Goal: Task Accomplishment & Management: Complete application form

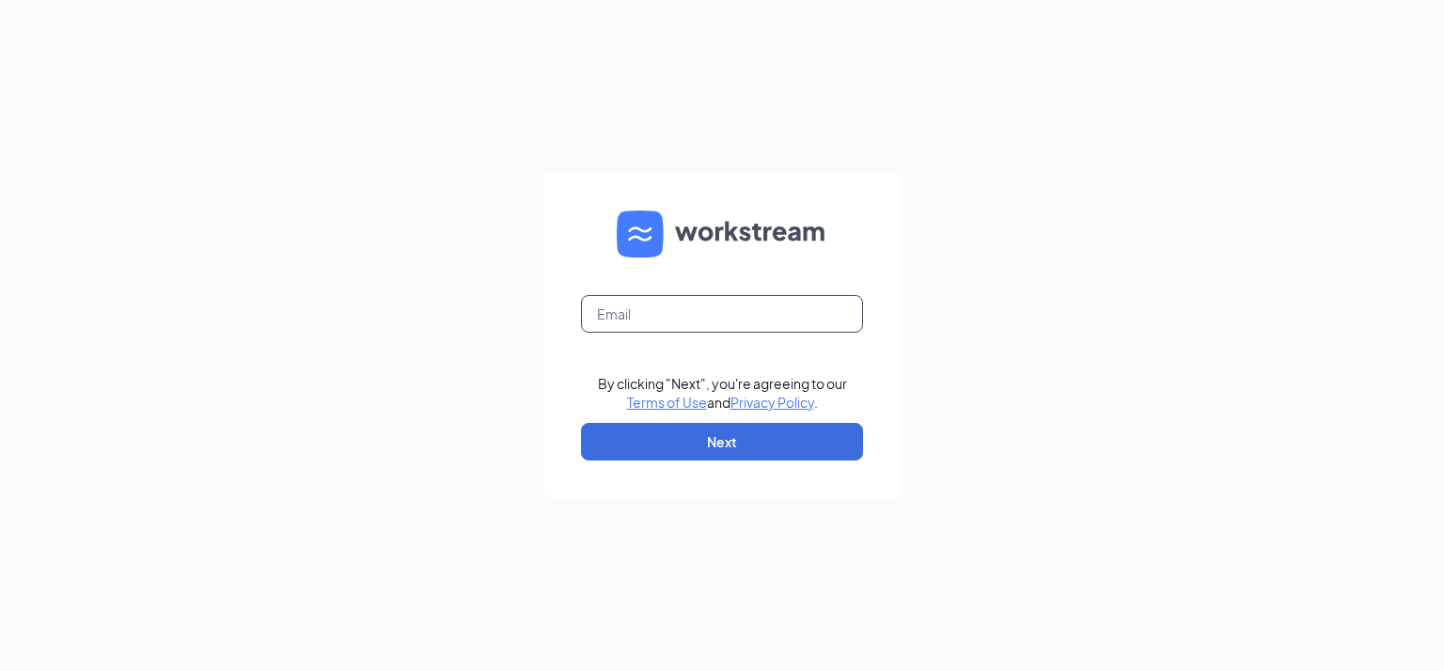
click at [690, 306] on input "text" at bounding box center [722, 314] width 282 height 38
type input "jjoflockport@att.net"
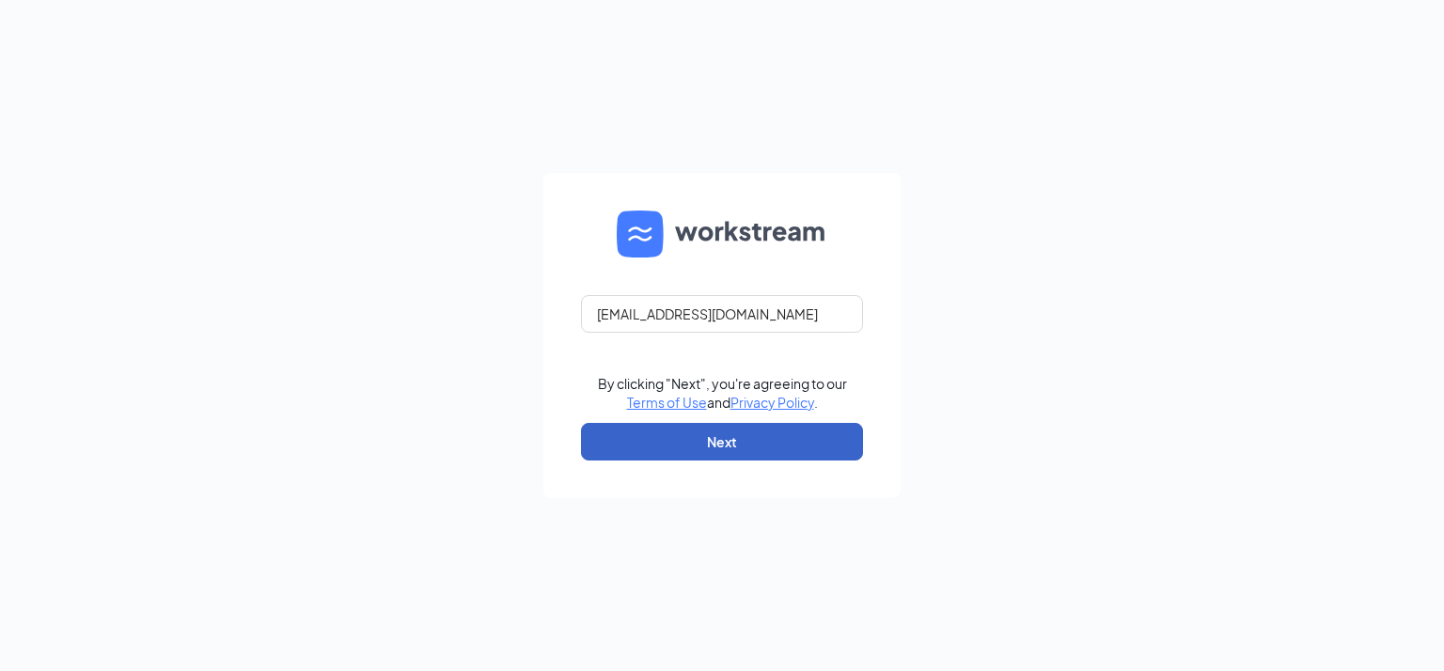
drag, startPoint x: 717, startPoint y: 437, endPoint x: 709, endPoint y: 443, distance: 10.2
click at [709, 443] on button "Next" at bounding box center [722, 442] width 282 height 38
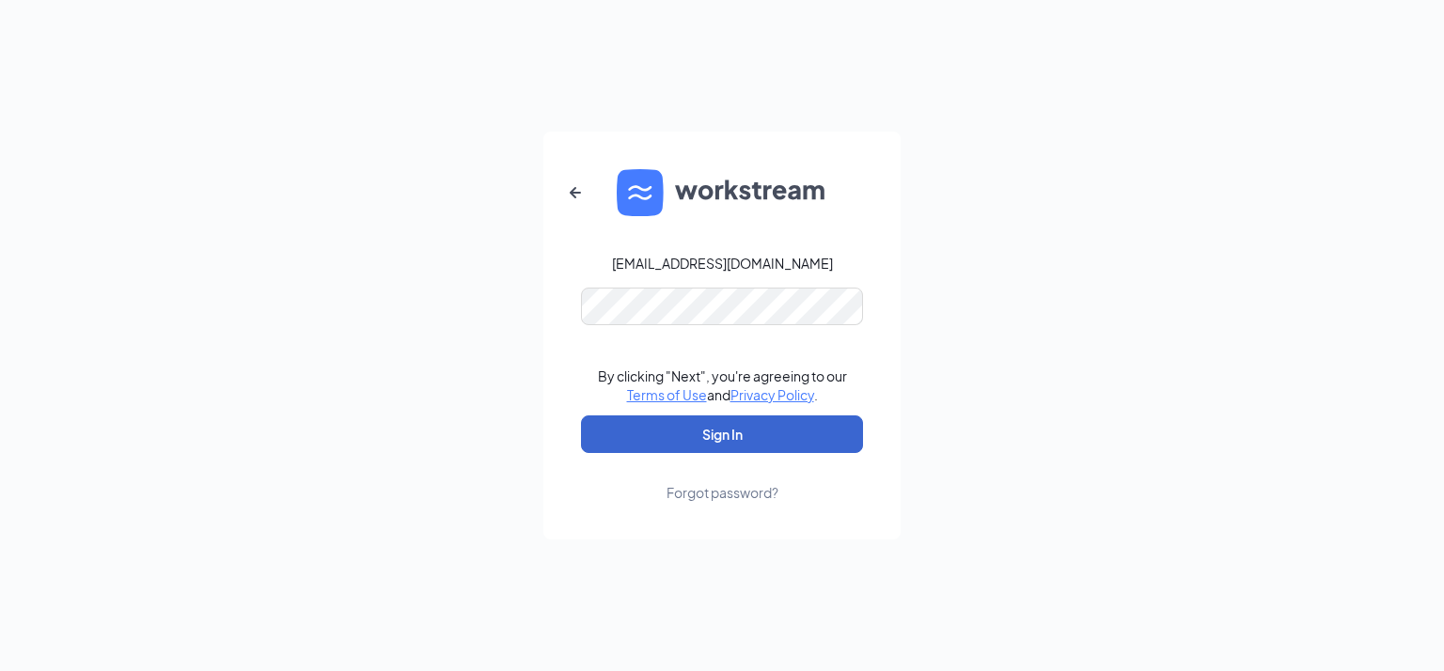
click at [698, 435] on button "Sign In" at bounding box center [722, 435] width 282 height 38
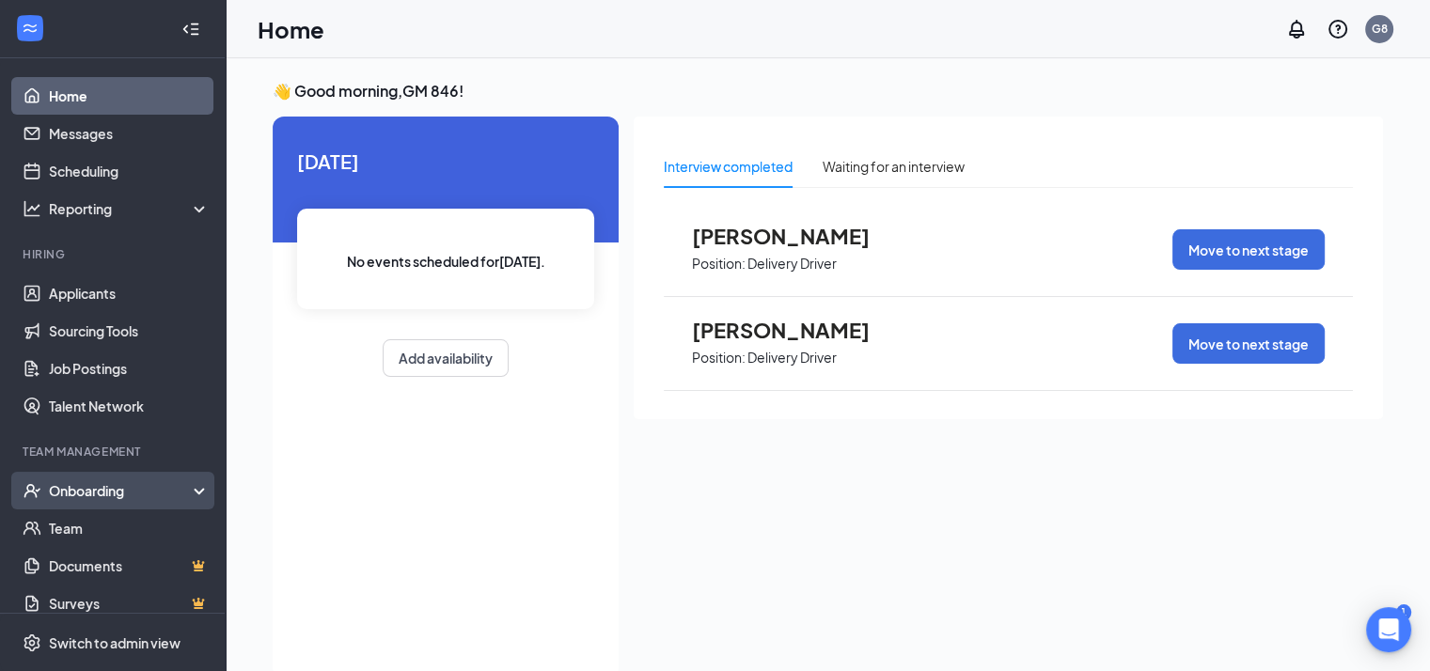
click at [82, 486] on div "Onboarding" at bounding box center [121, 490] width 145 height 19
click at [92, 520] on link "Overview" at bounding box center [129, 529] width 161 height 38
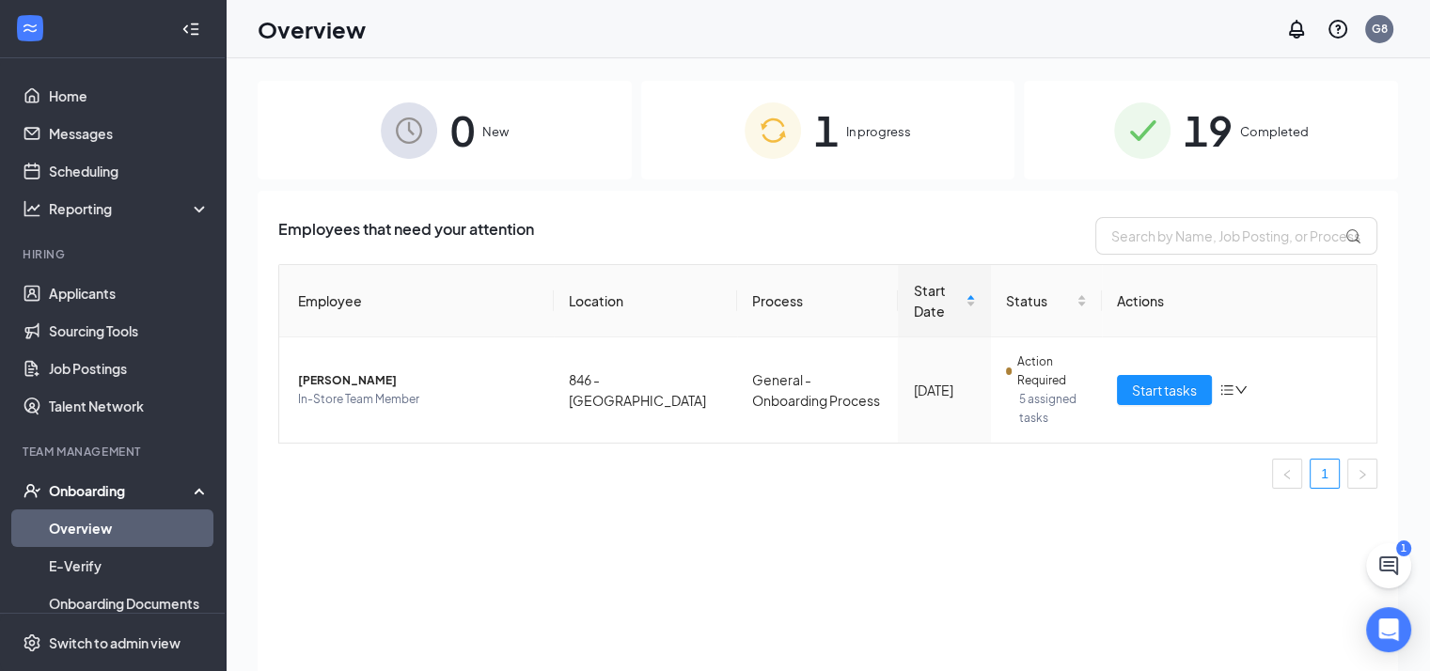
click at [804, 131] on div "1 In progress" at bounding box center [828, 130] width 374 height 99
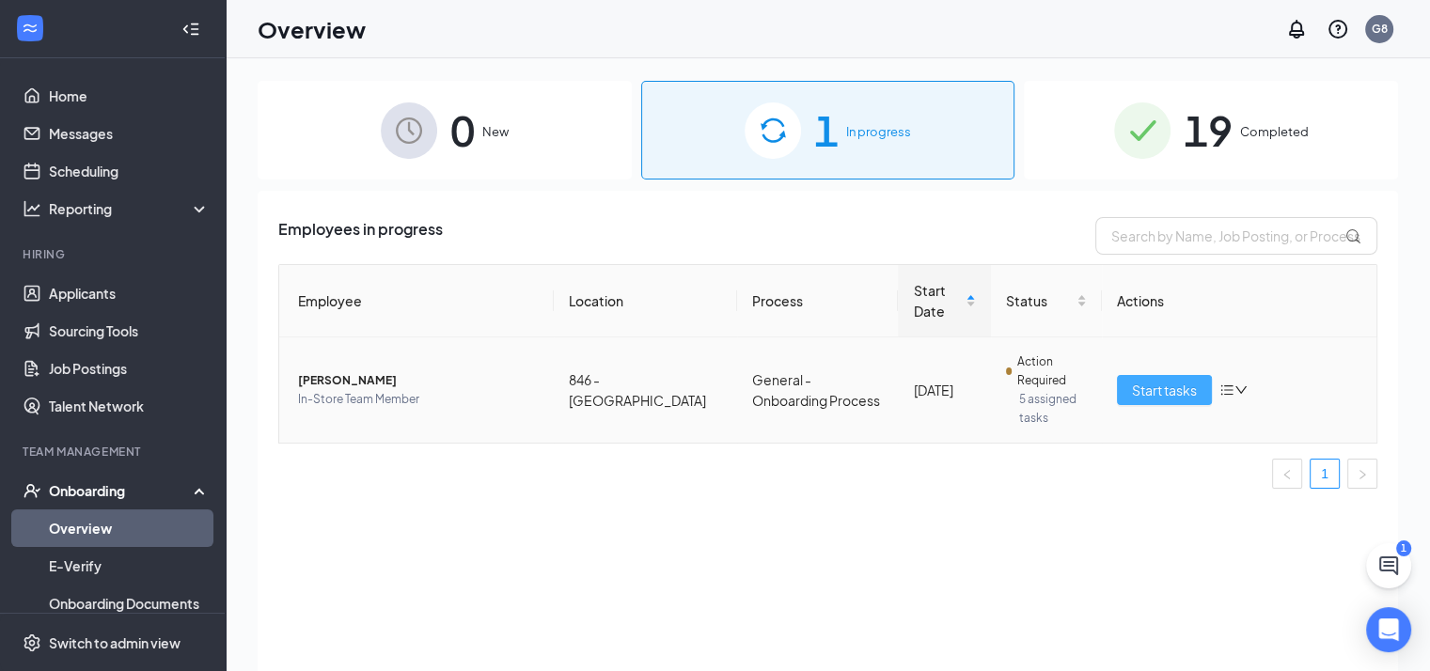
click at [1139, 396] on span "Start tasks" at bounding box center [1164, 390] width 65 height 21
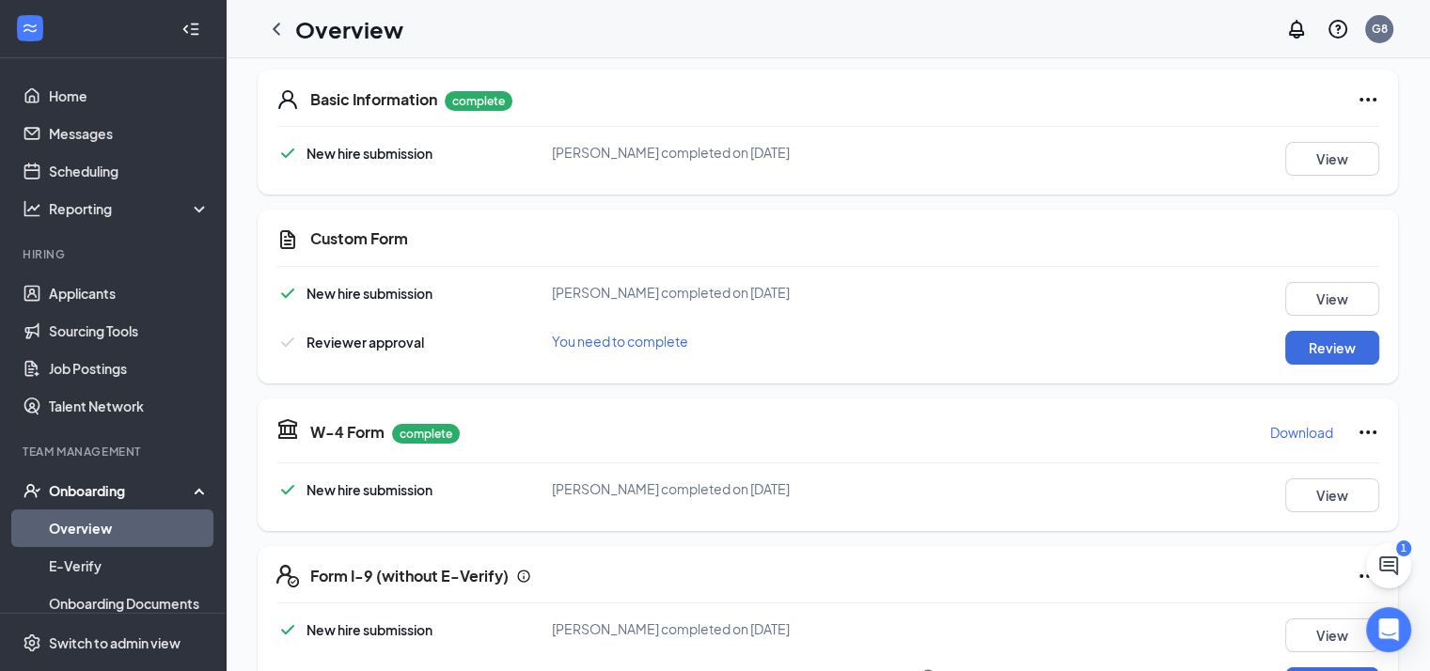
scroll to position [282, 0]
click at [1285, 350] on button "Review" at bounding box center [1332, 347] width 94 height 34
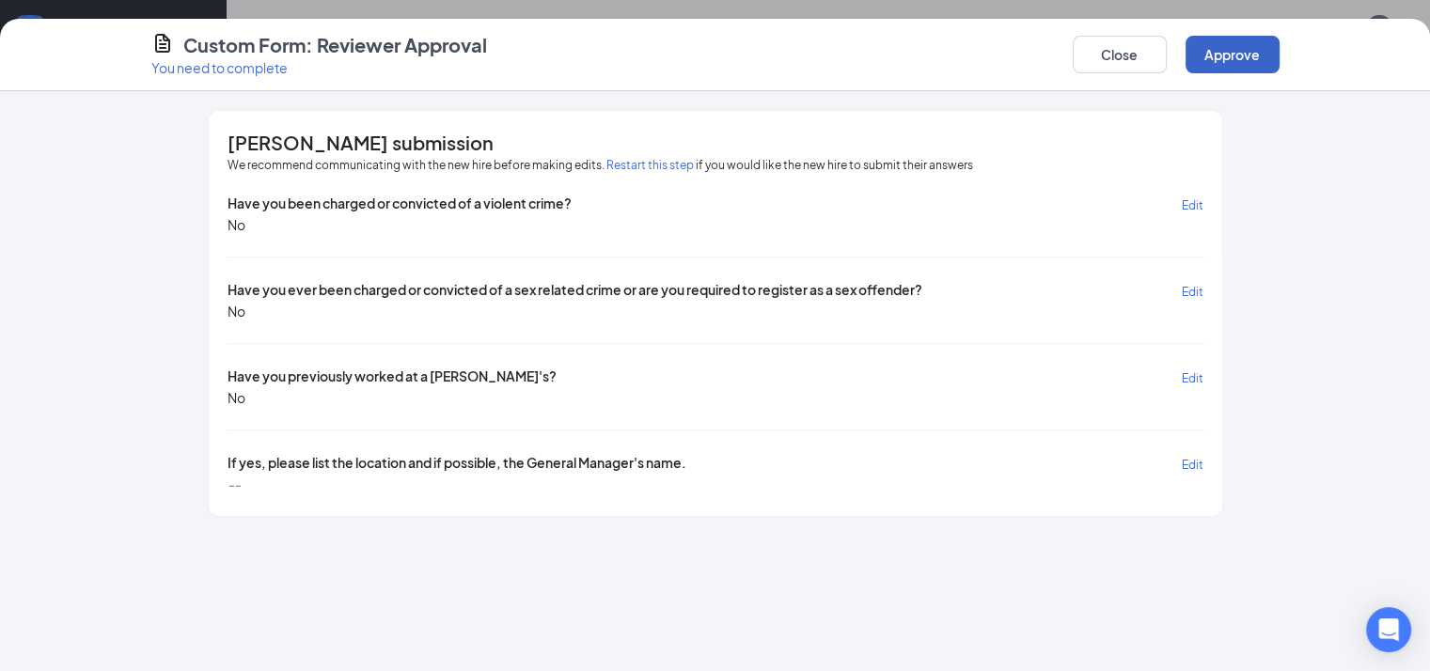
click at [1280, 61] on button "Approve" at bounding box center [1233, 55] width 94 height 38
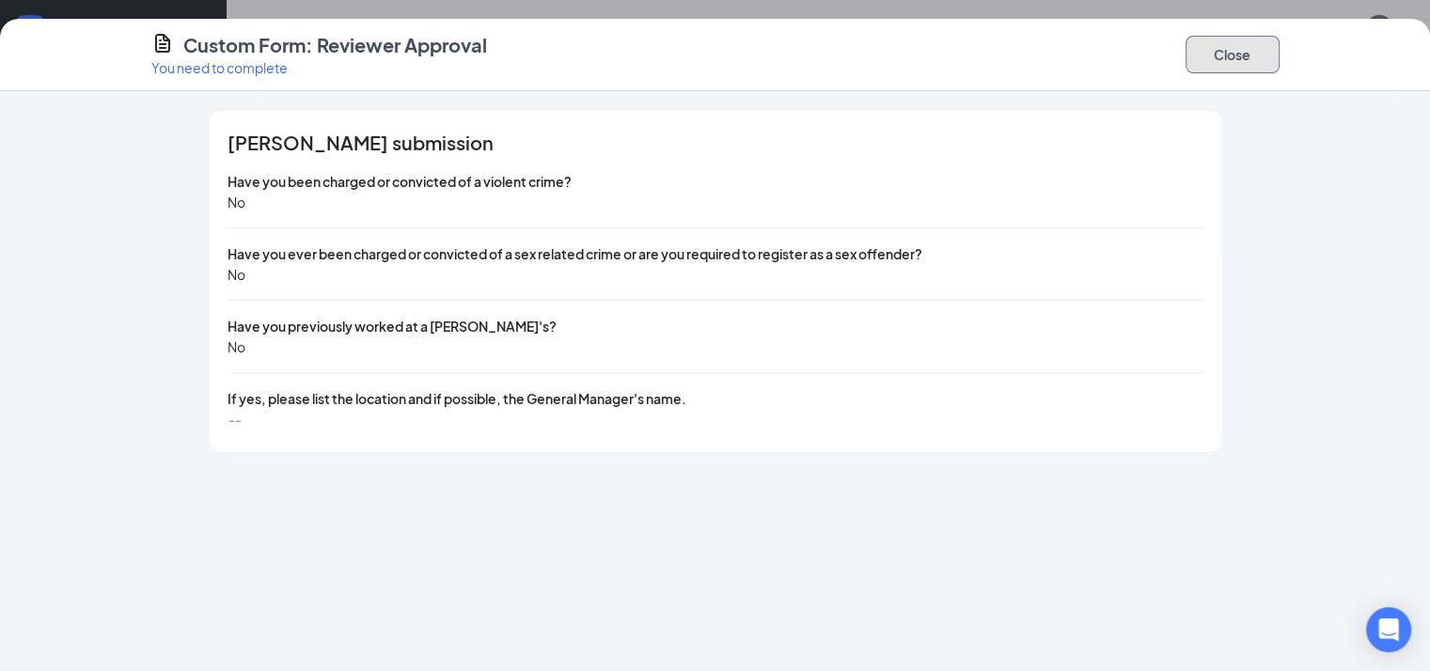
click at [1280, 57] on button "Close" at bounding box center [1233, 55] width 94 height 38
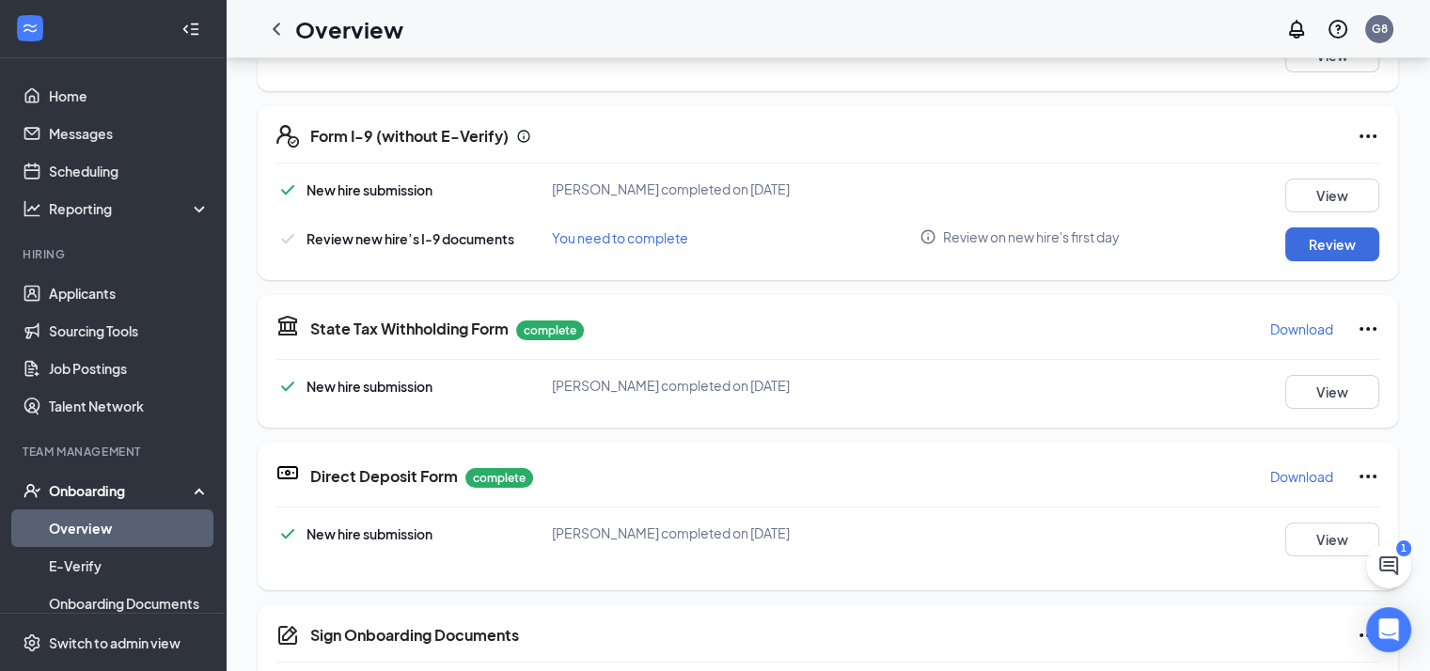
scroll to position [94, 0]
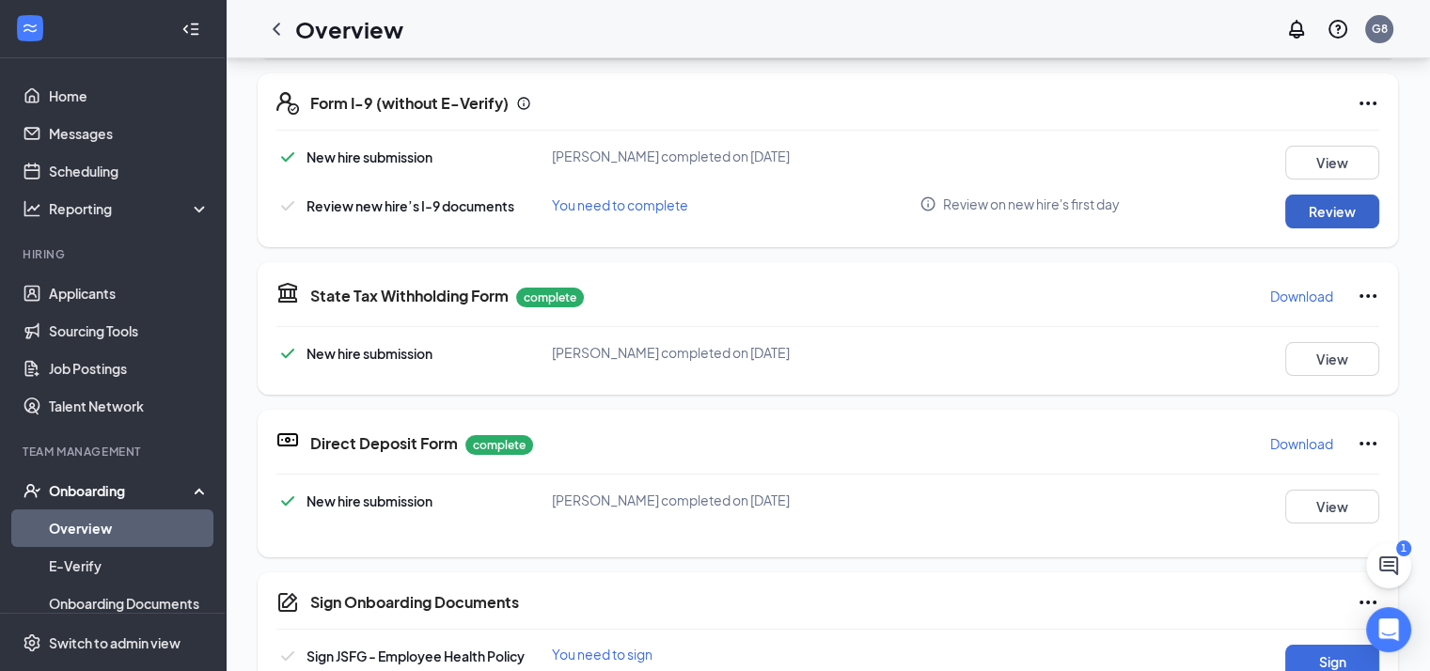
click at [1285, 221] on button "Review" at bounding box center [1332, 212] width 94 height 34
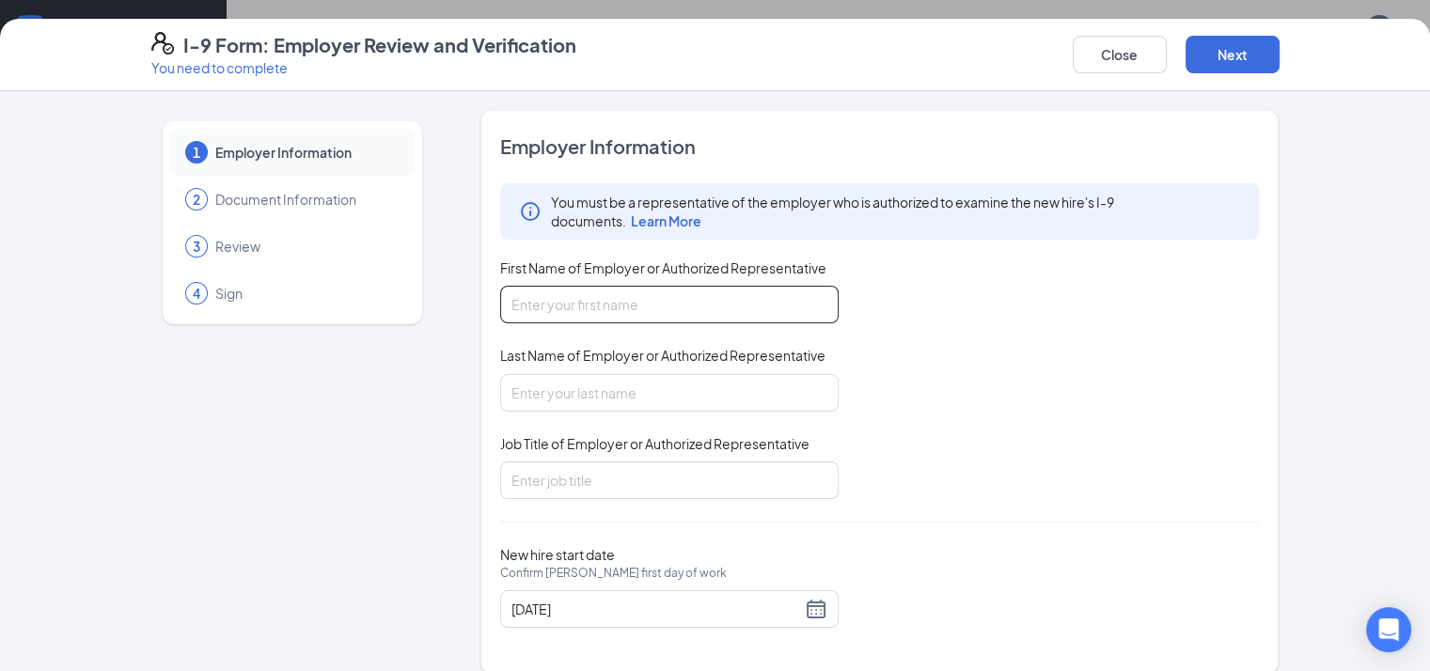
click at [580, 293] on input "First Name of Employer or Authorized Representative" at bounding box center [669, 305] width 338 height 38
type input "[PERSON_NAME]"
type input "Kundrith"
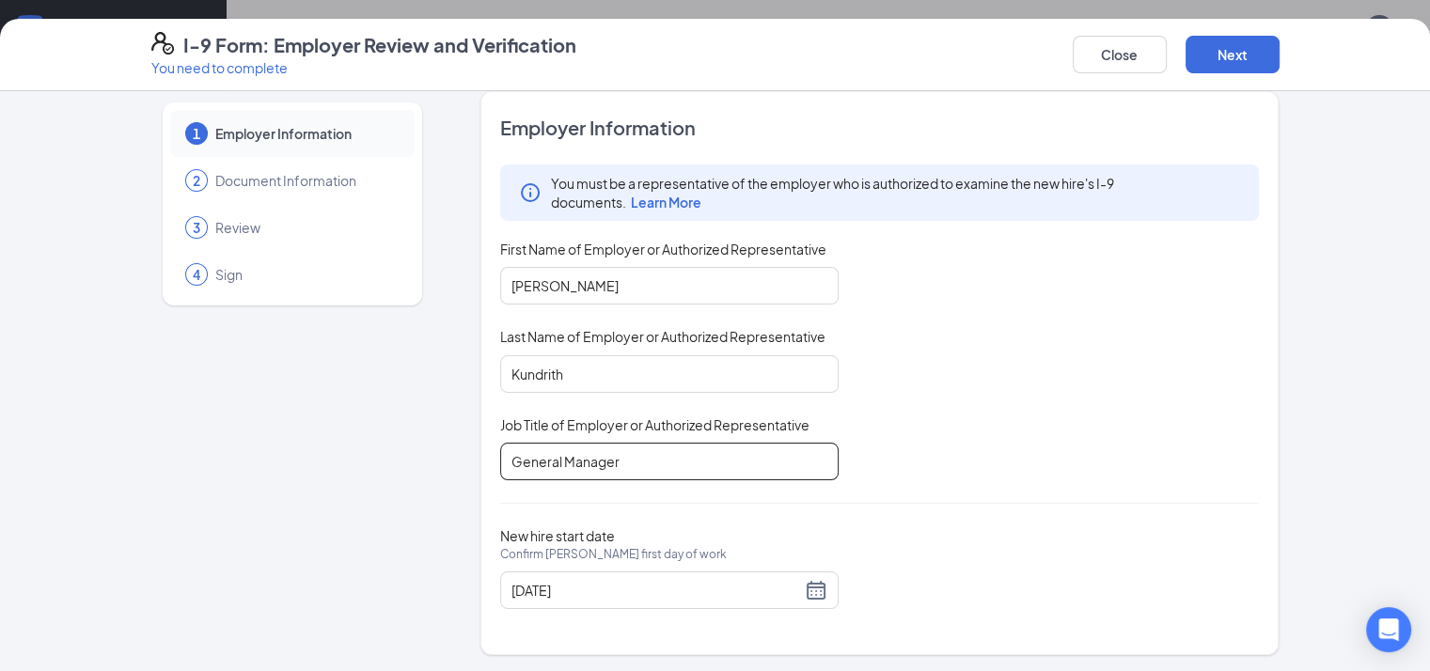
scroll to position [376, 0]
type input "General Manager"
click at [1280, 71] on button "Next" at bounding box center [1233, 55] width 94 height 38
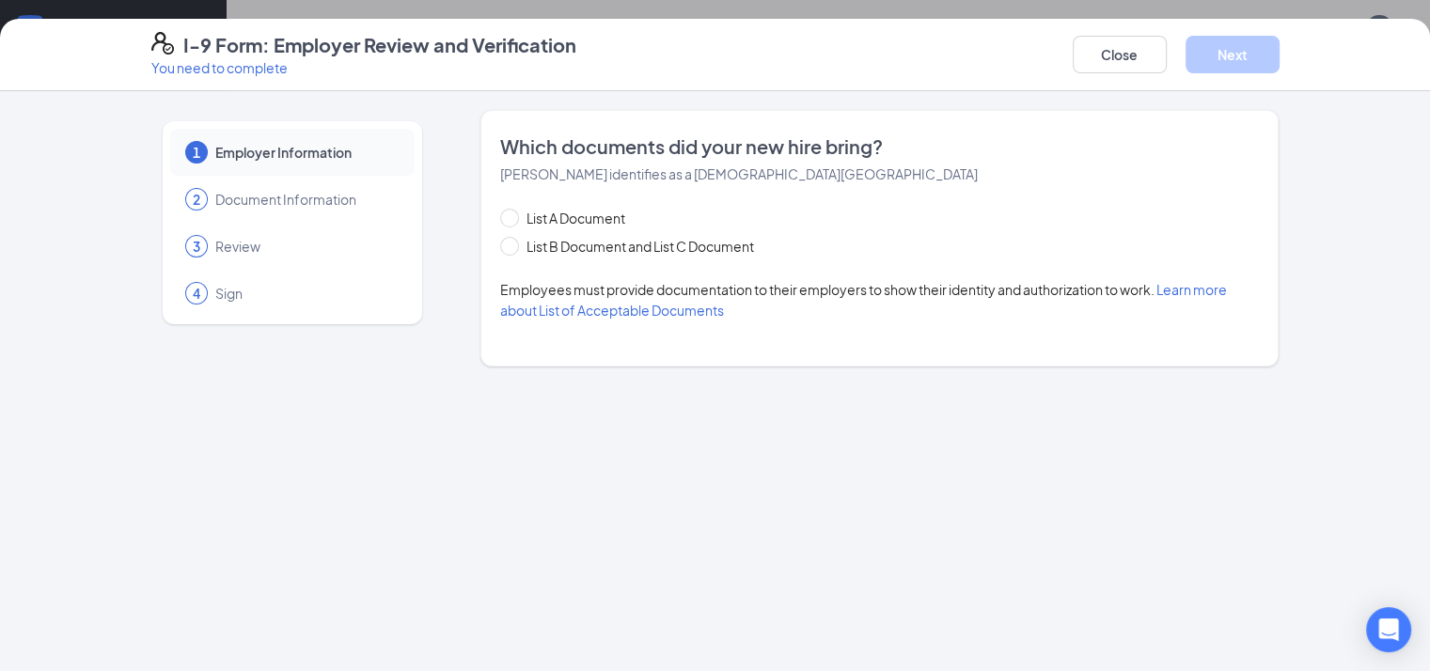
scroll to position [0, 0]
click at [532, 248] on span "List B Document and List C Document" at bounding box center [640, 246] width 243 height 21
click at [513, 248] on input "List B Document and List C Document" at bounding box center [506, 243] width 13 height 13
radio input "true"
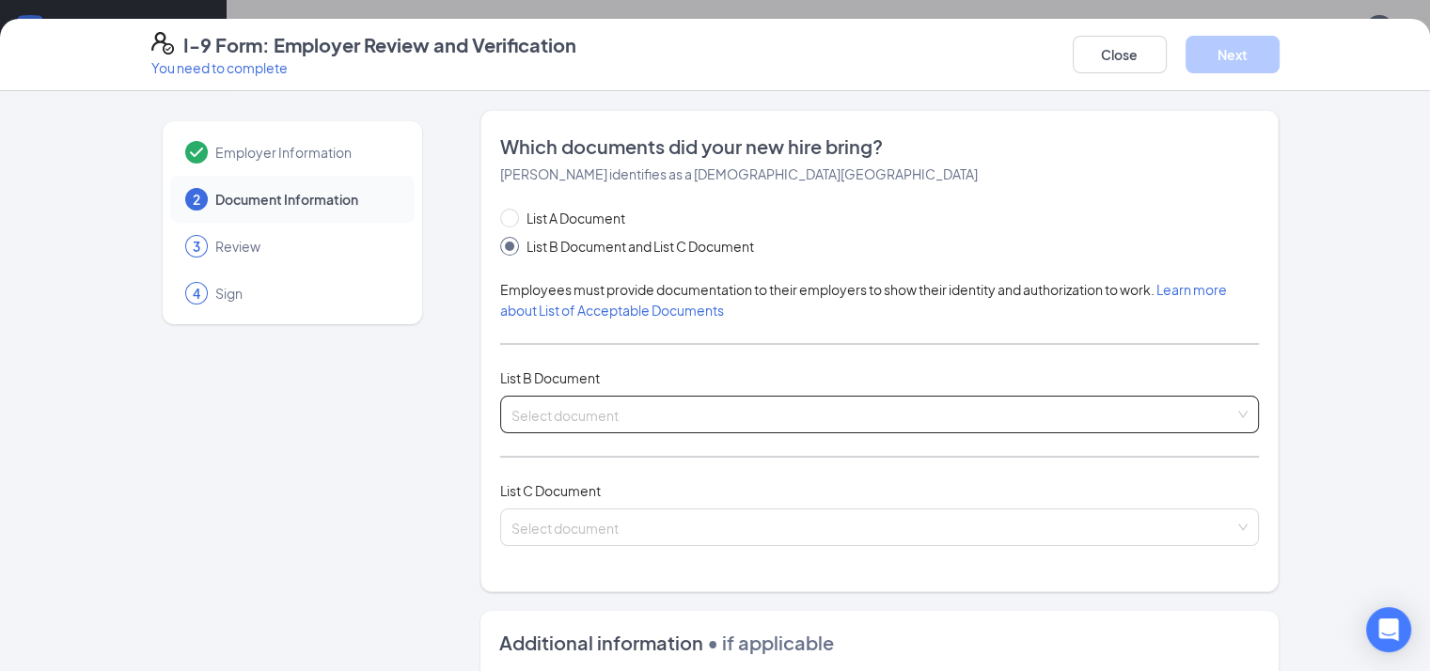
click at [526, 417] on input "search" at bounding box center [873, 411] width 724 height 28
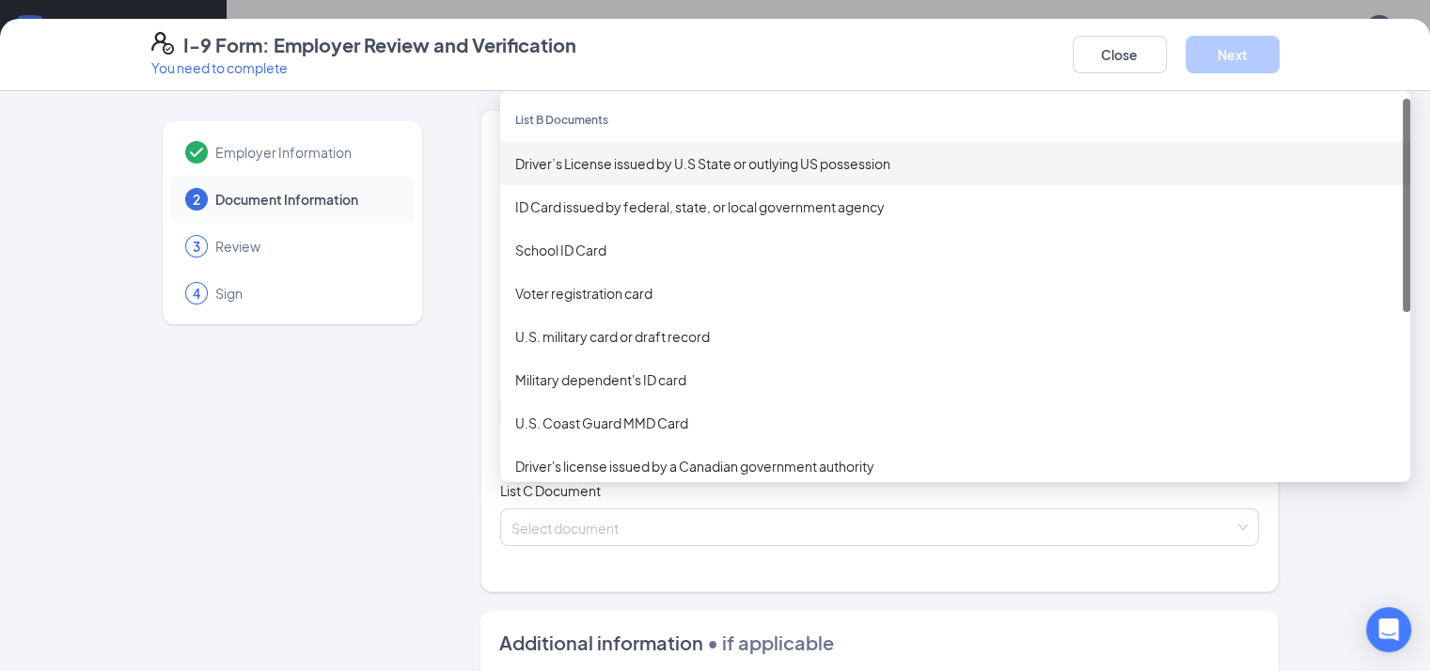
click at [538, 167] on div "Driver’s License issued by U.S State or outlying US possession" at bounding box center [955, 163] width 880 height 21
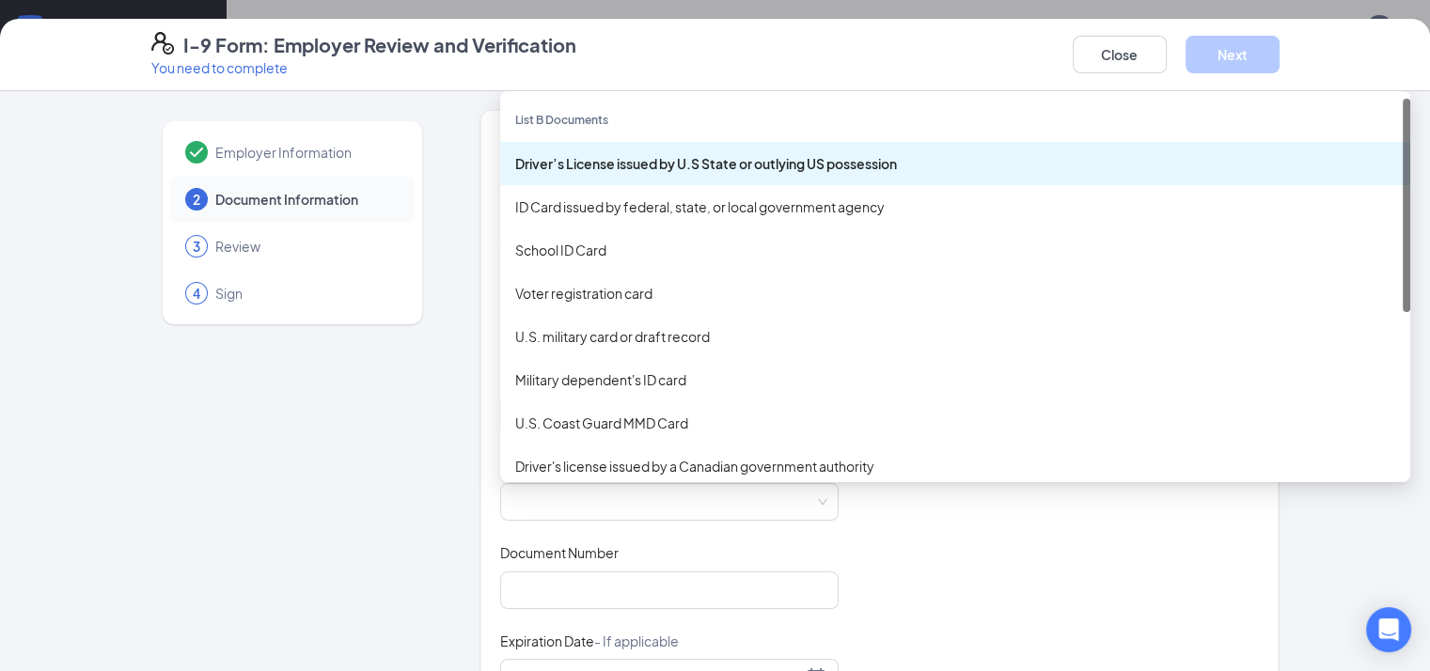
drag, startPoint x: 179, startPoint y: 492, endPoint x: 331, endPoint y: 510, distance: 153.4
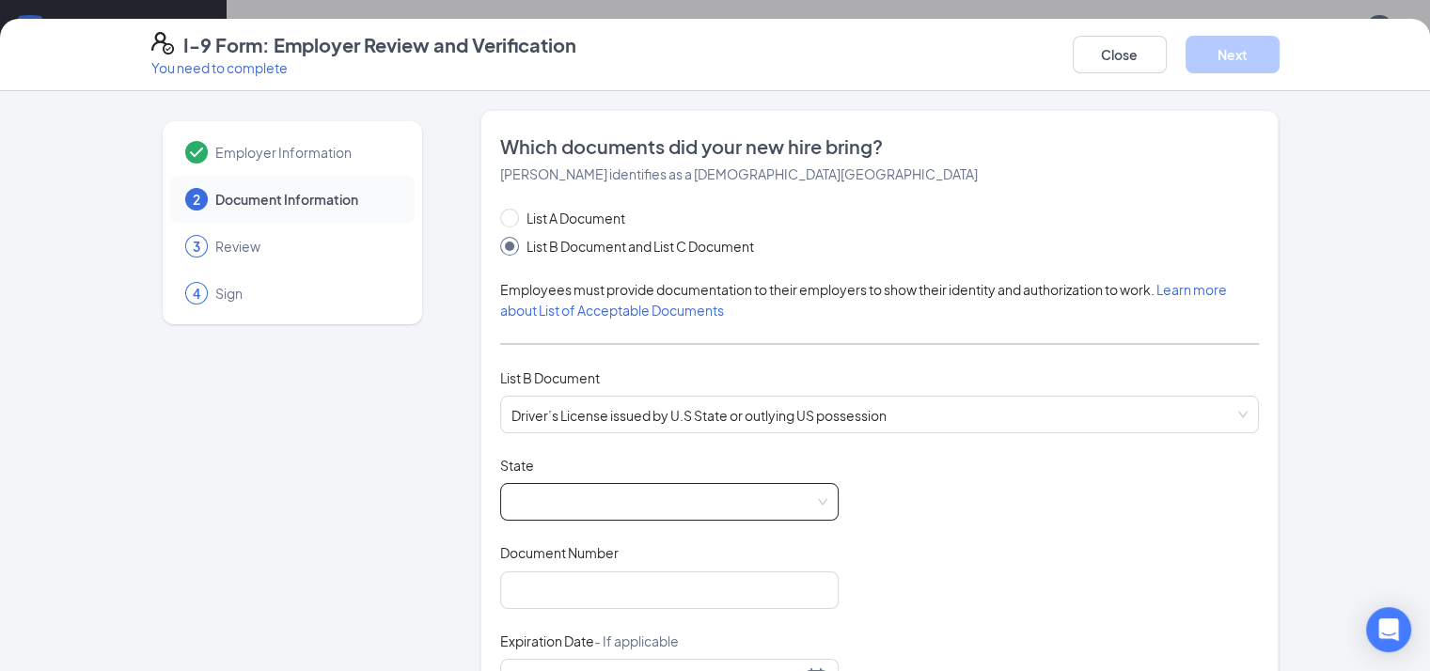
click at [620, 488] on span at bounding box center [669, 502] width 316 height 36
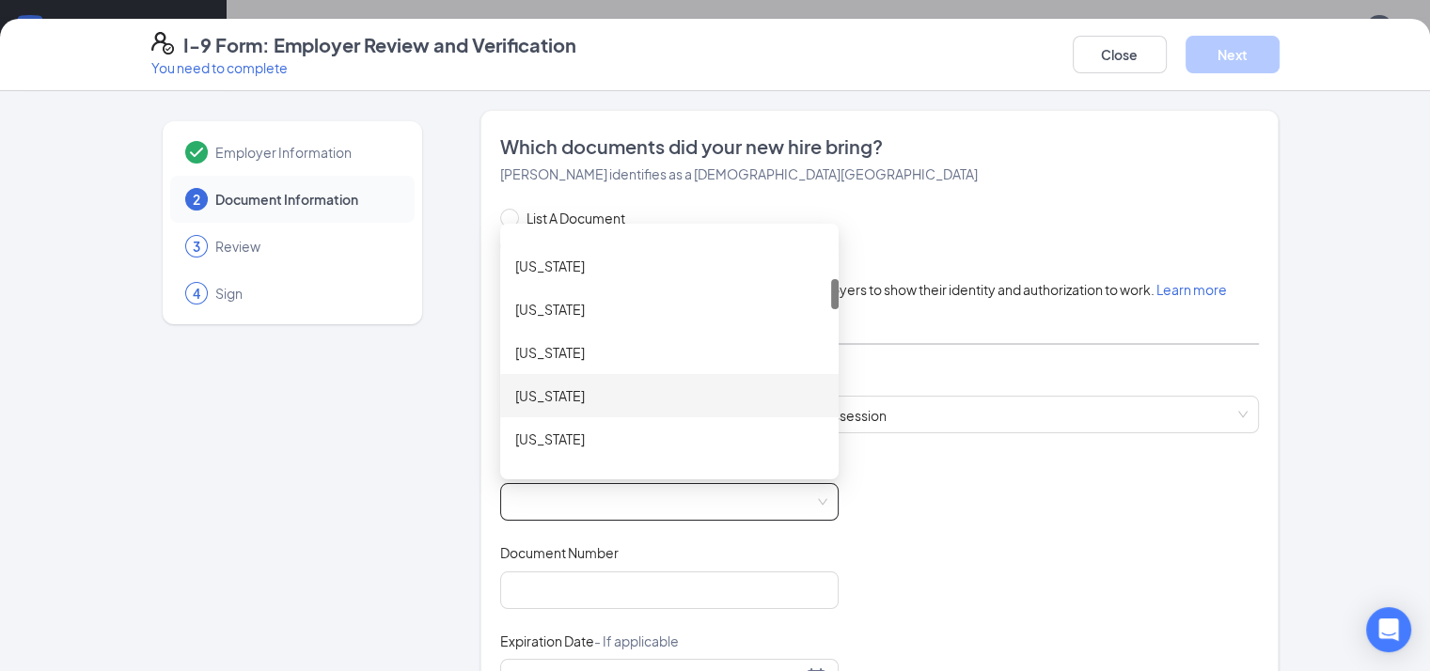
scroll to position [470, 0]
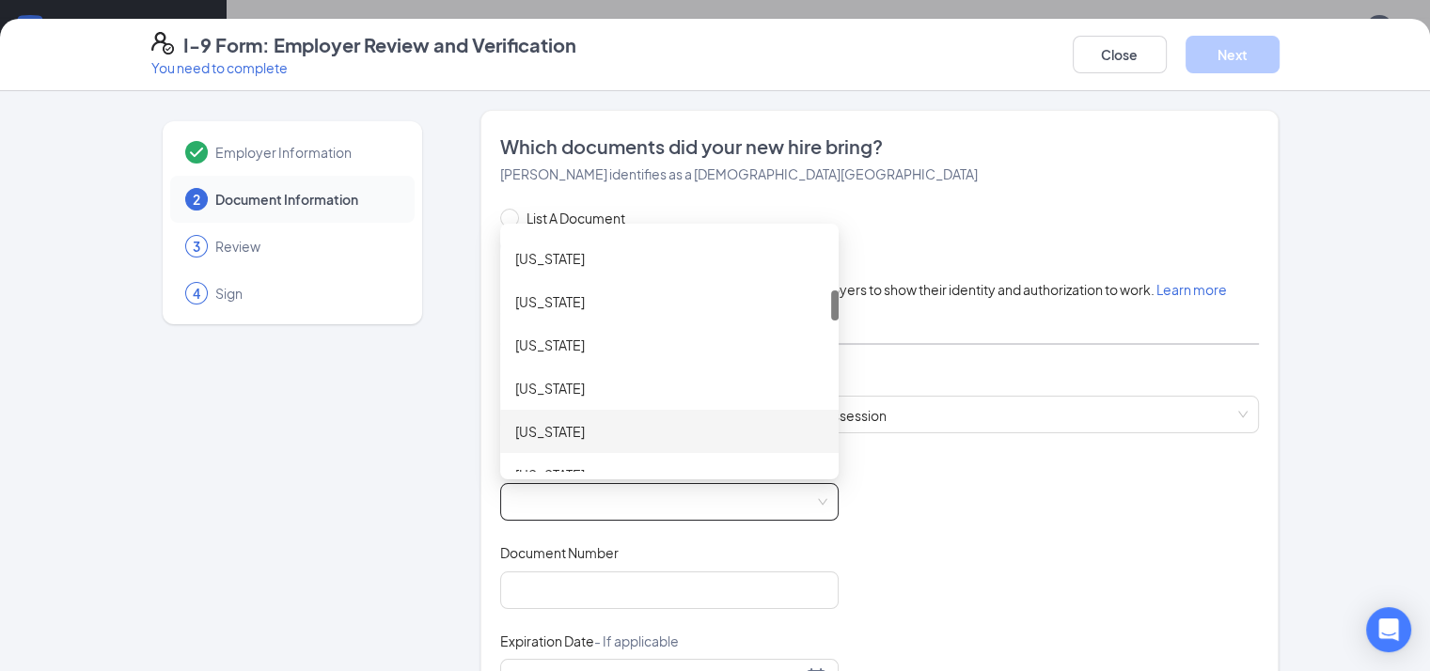
click at [523, 424] on div "[US_STATE]" at bounding box center [669, 431] width 308 height 21
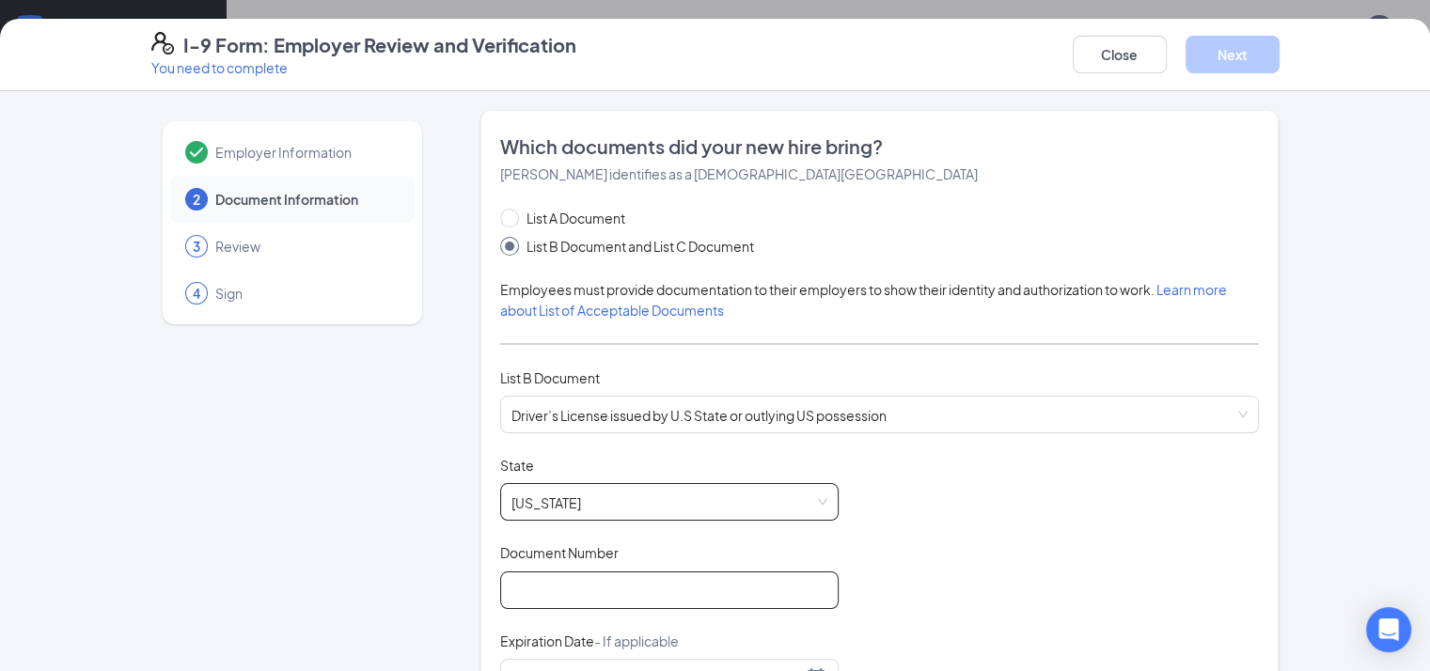
click at [511, 575] on input "Document Number" at bounding box center [669, 591] width 338 height 38
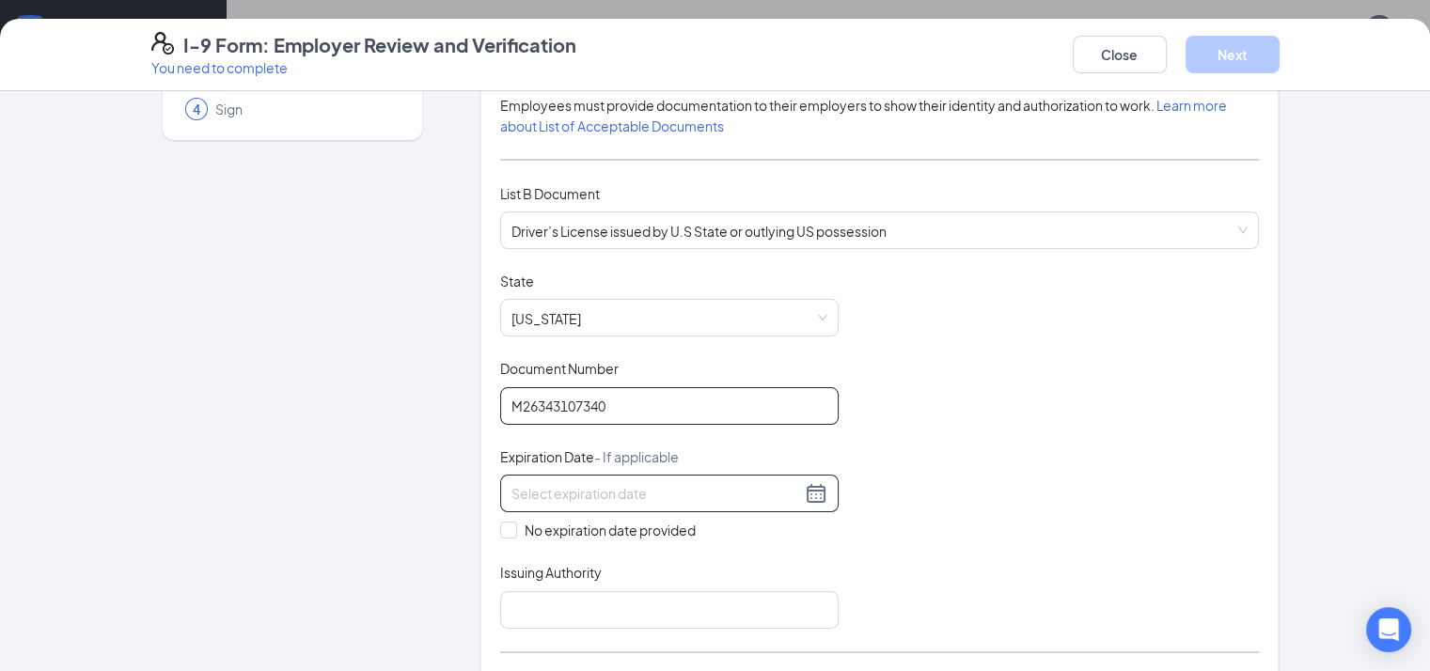
scroll to position [188, 0]
type input "M26343107340"
click at [619, 489] on input at bounding box center [656, 489] width 290 height 21
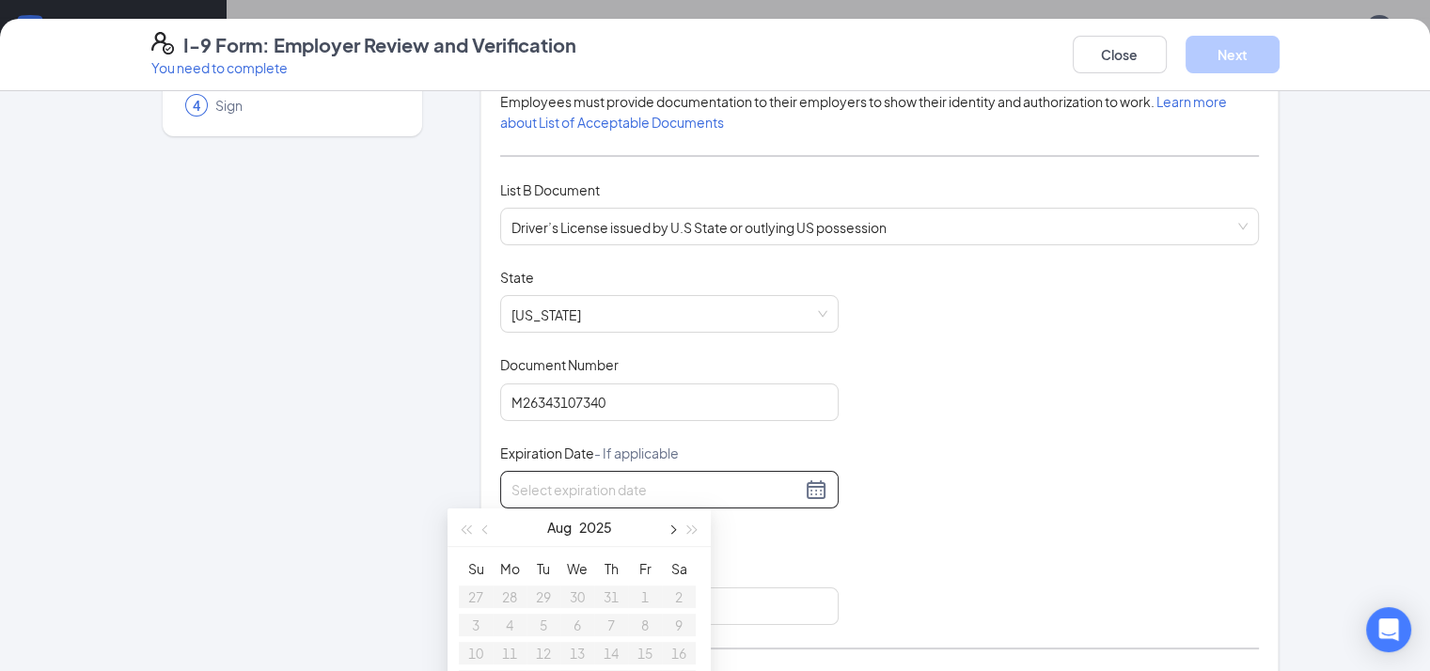
click at [669, 530] on span "button" at bounding box center [671, 530] width 9 height 9
click at [669, 534] on button "button" at bounding box center [671, 528] width 21 height 38
click at [486, 531] on span "button" at bounding box center [486, 530] width 9 height 9
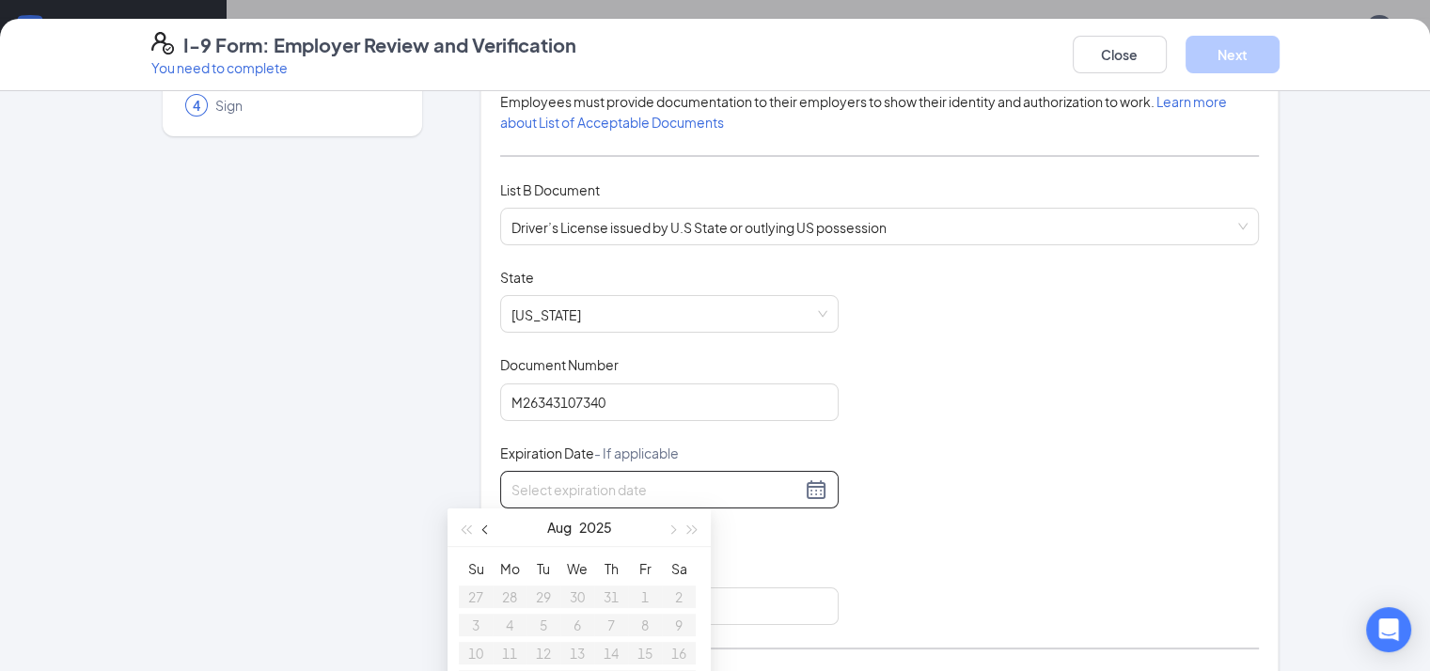
click at [486, 531] on span "button" at bounding box center [486, 530] width 9 height 9
click at [483, 529] on span "button" at bounding box center [486, 530] width 9 height 9
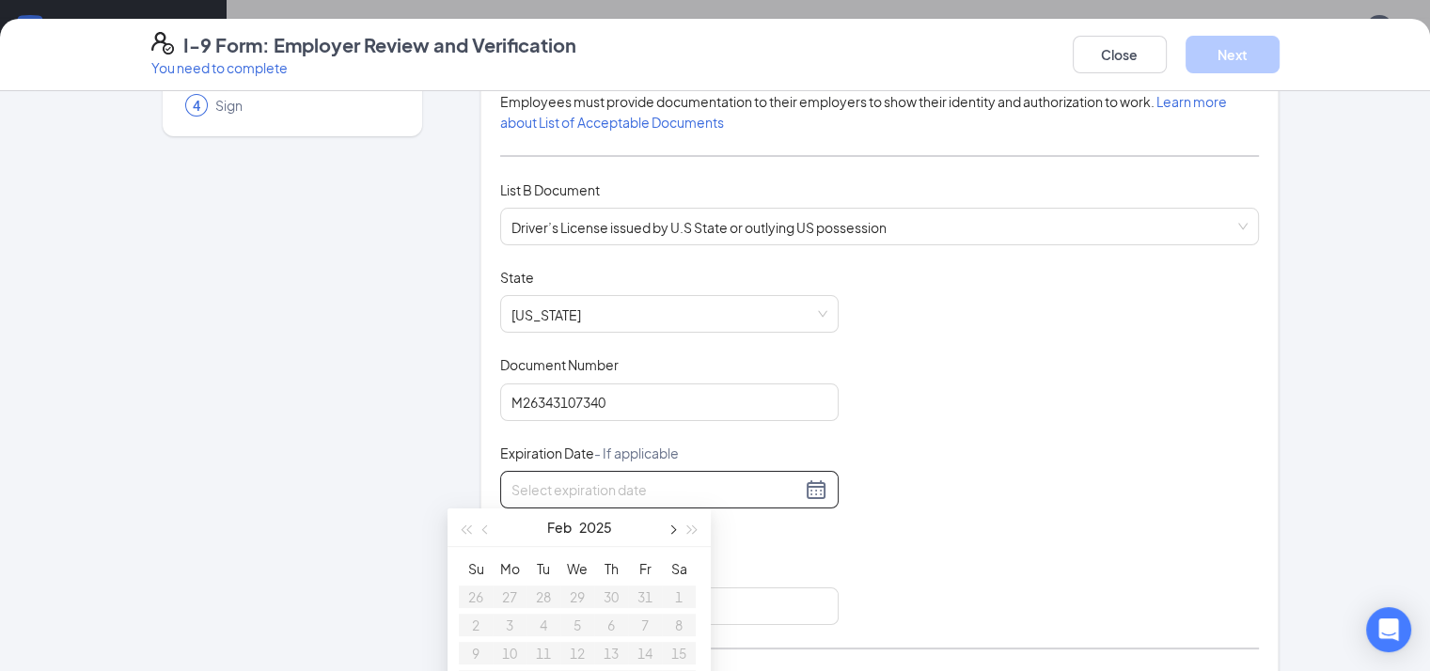
click at [674, 535] on button "button" at bounding box center [671, 528] width 21 height 38
click at [698, 529] on button "button" at bounding box center [693, 528] width 21 height 38
click at [696, 529] on span "button" at bounding box center [692, 530] width 9 height 9
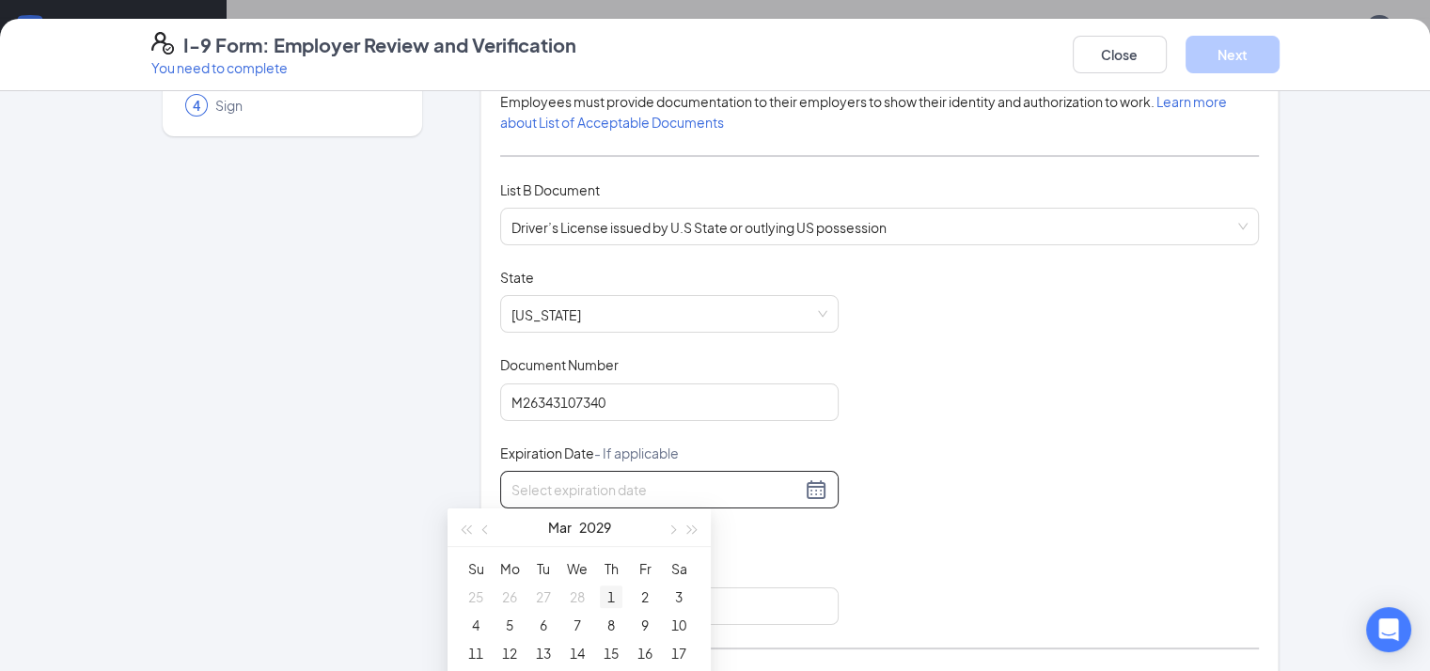
type input "[DATE]"
click at [614, 591] on div "1" at bounding box center [611, 597] width 23 height 23
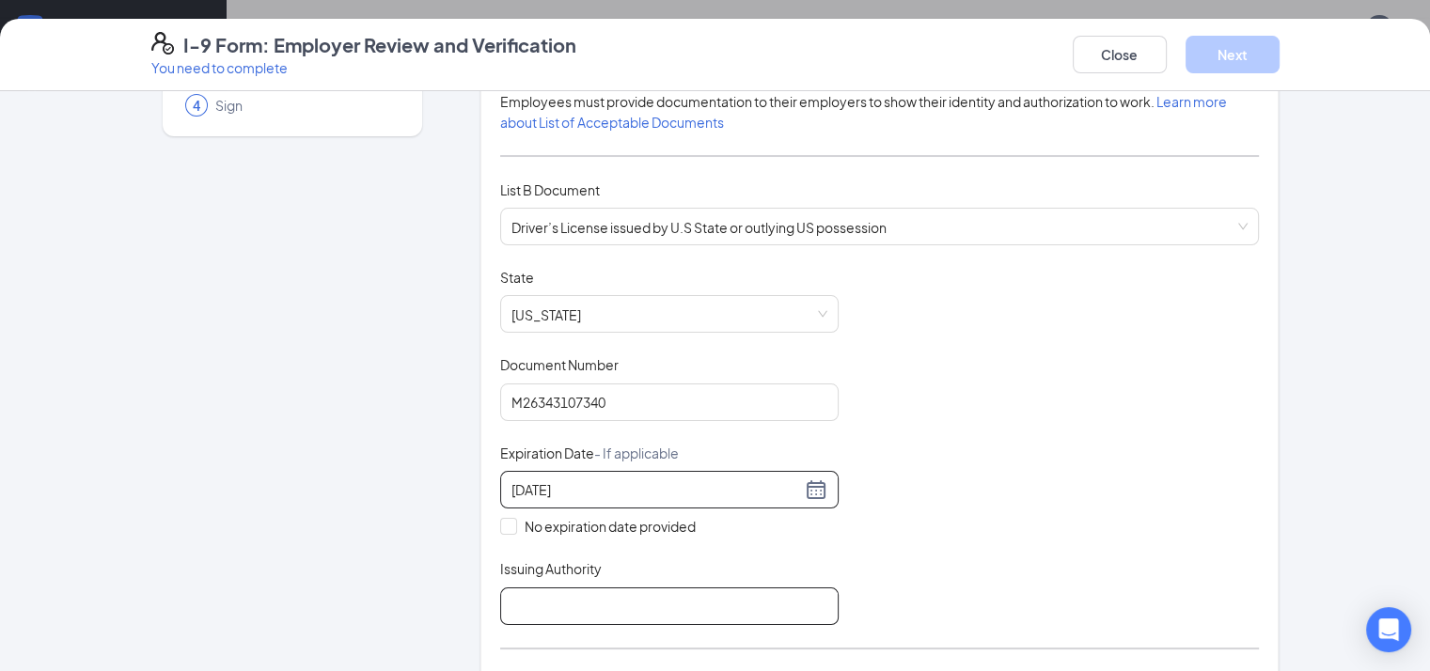
click at [526, 588] on input "Issuing Authority" at bounding box center [669, 607] width 338 height 38
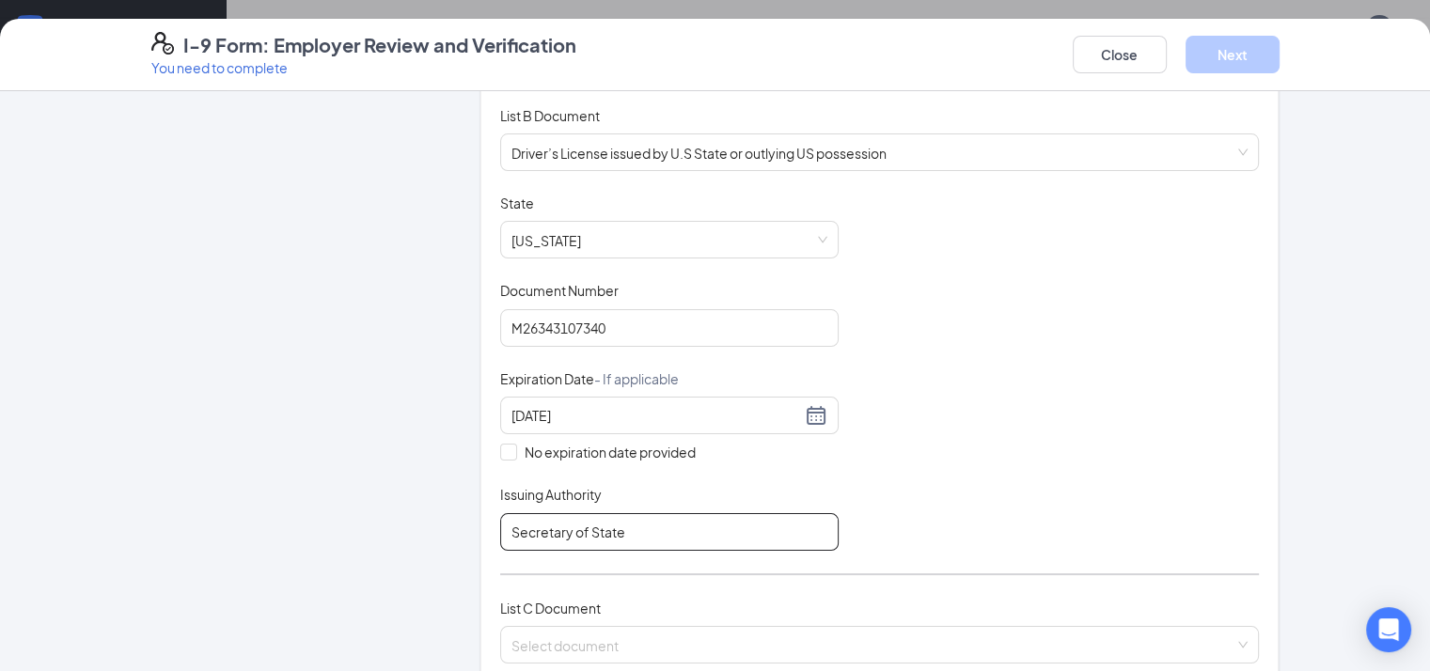
scroll to position [376, 0]
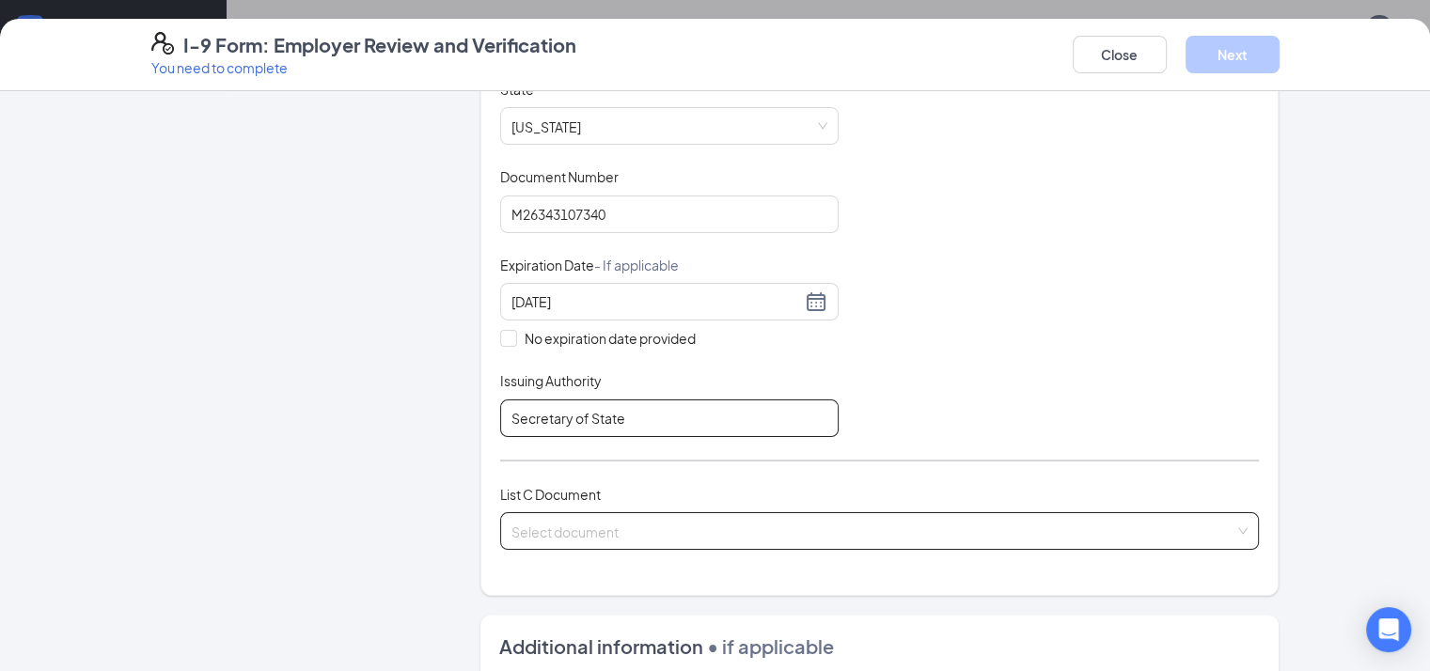
type input "Secretary of State"
click at [550, 513] on input "search" at bounding box center [873, 527] width 724 height 28
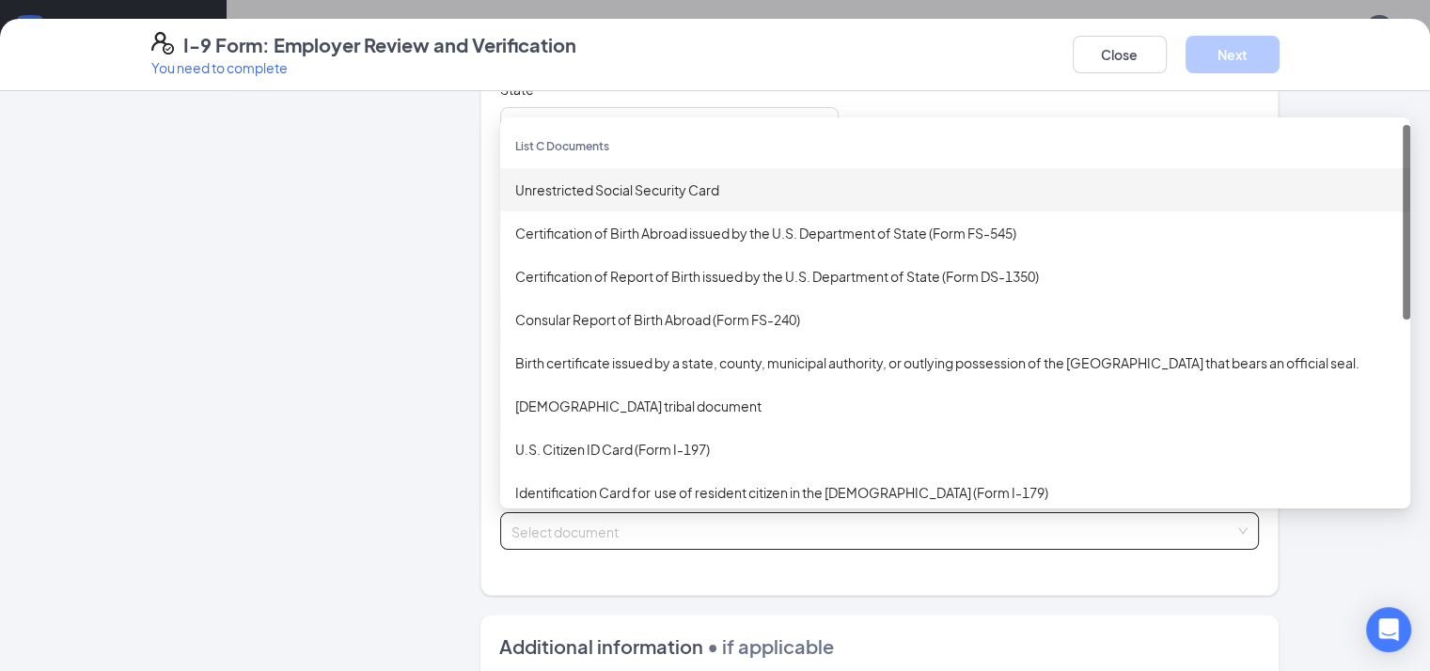
click at [534, 181] on div "Unrestricted Social Security Card" at bounding box center [955, 190] width 880 height 21
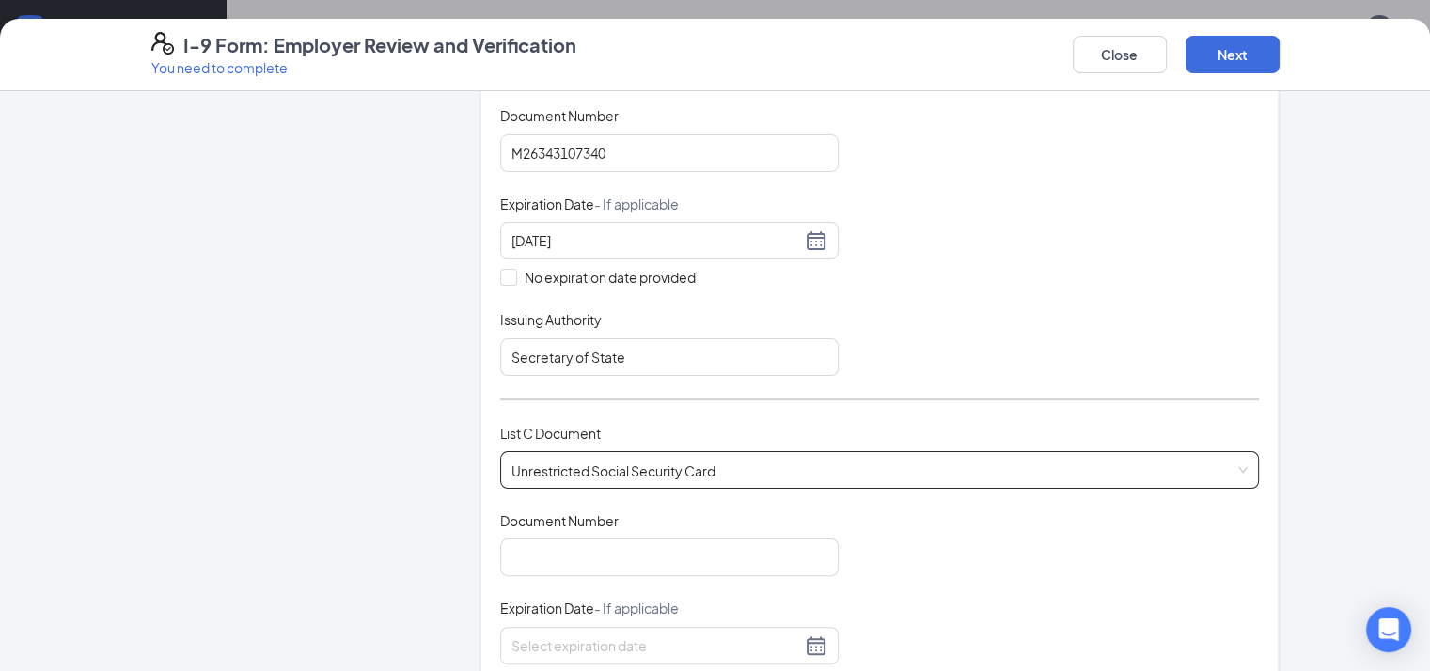
scroll to position [470, 0]
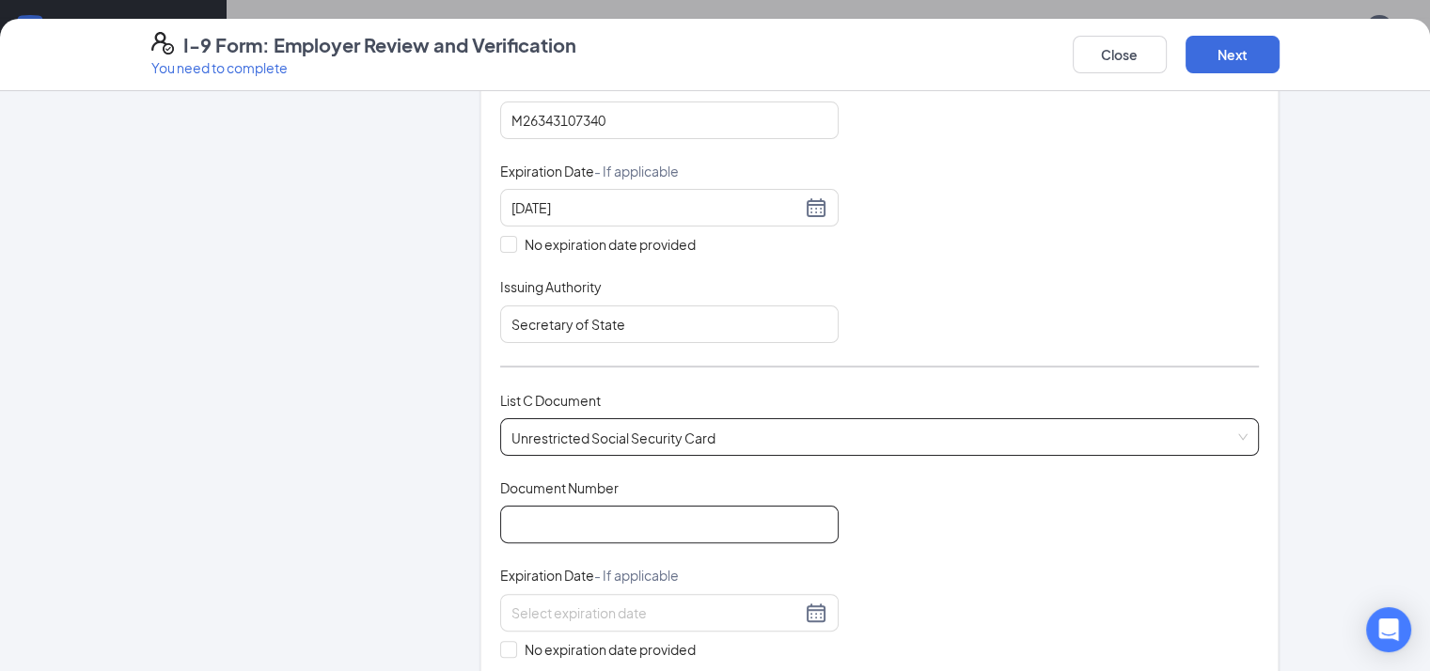
click at [517, 509] on input "Document Number" at bounding box center [669, 525] width 338 height 38
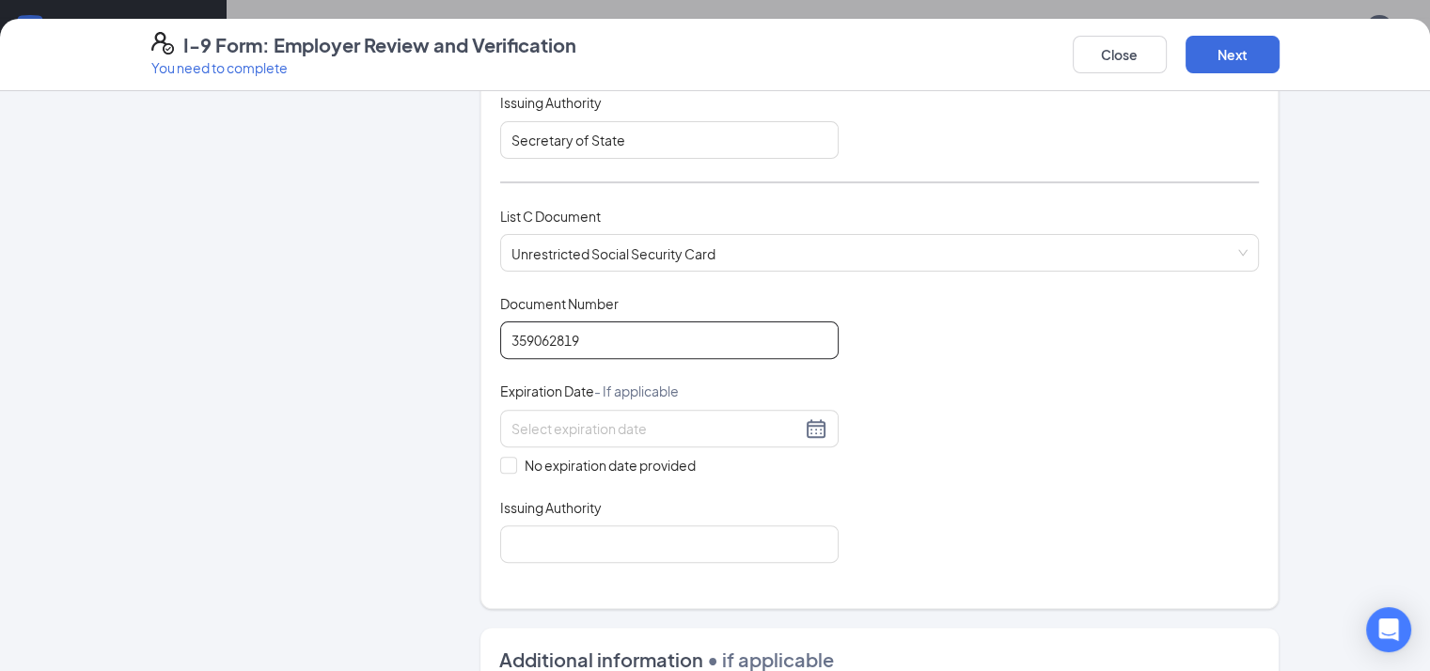
scroll to position [658, 0]
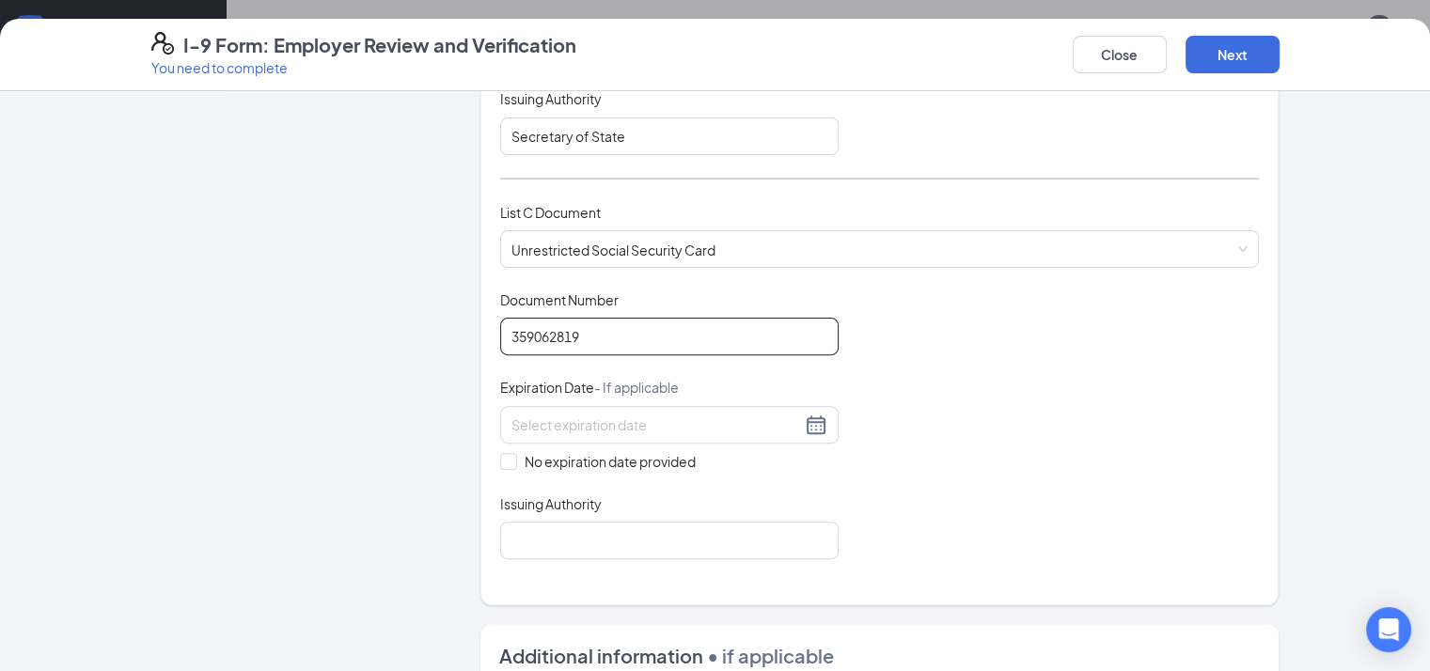
type input "359062819"
click at [513, 440] on div "No expiration date provided" at bounding box center [669, 439] width 338 height 66
click at [517, 461] on span "No expiration date provided" at bounding box center [610, 461] width 186 height 21
click at [510, 461] on input "No expiration date provided" at bounding box center [506, 459] width 13 height 13
checkbox input "true"
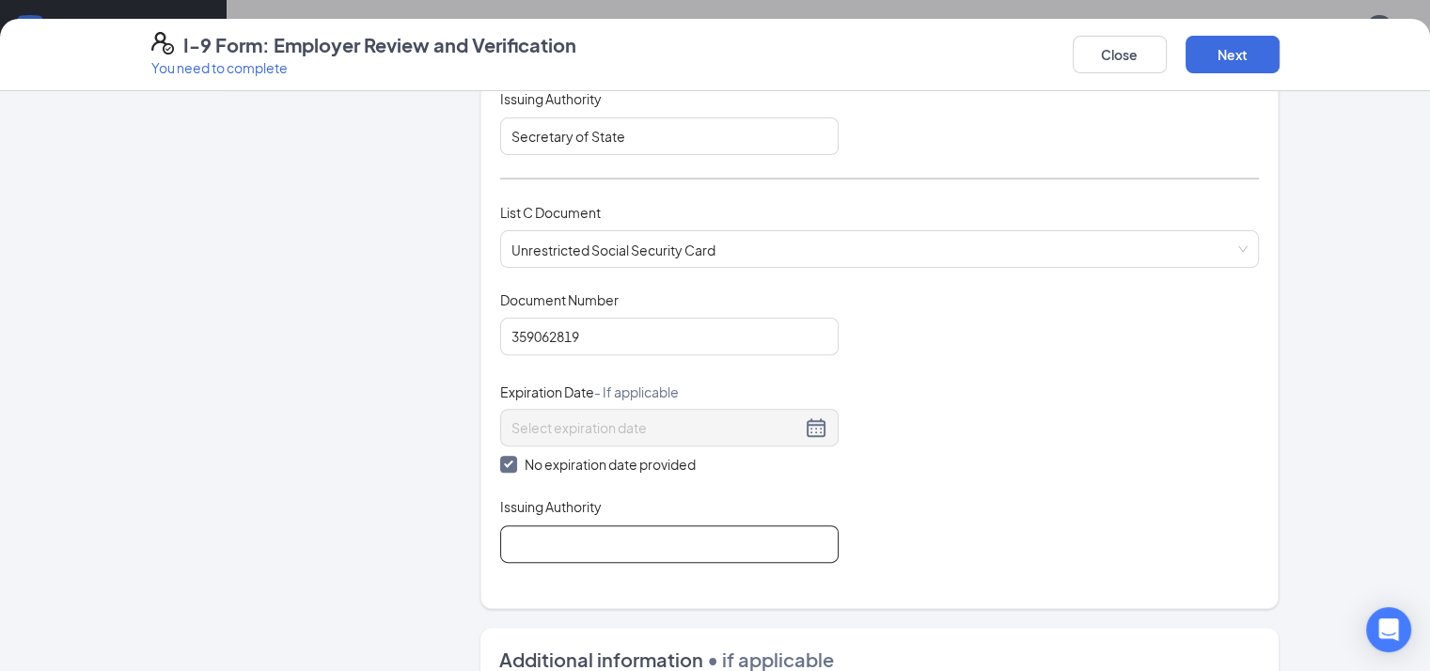
click at [526, 526] on input "Issuing Authority" at bounding box center [669, 545] width 338 height 38
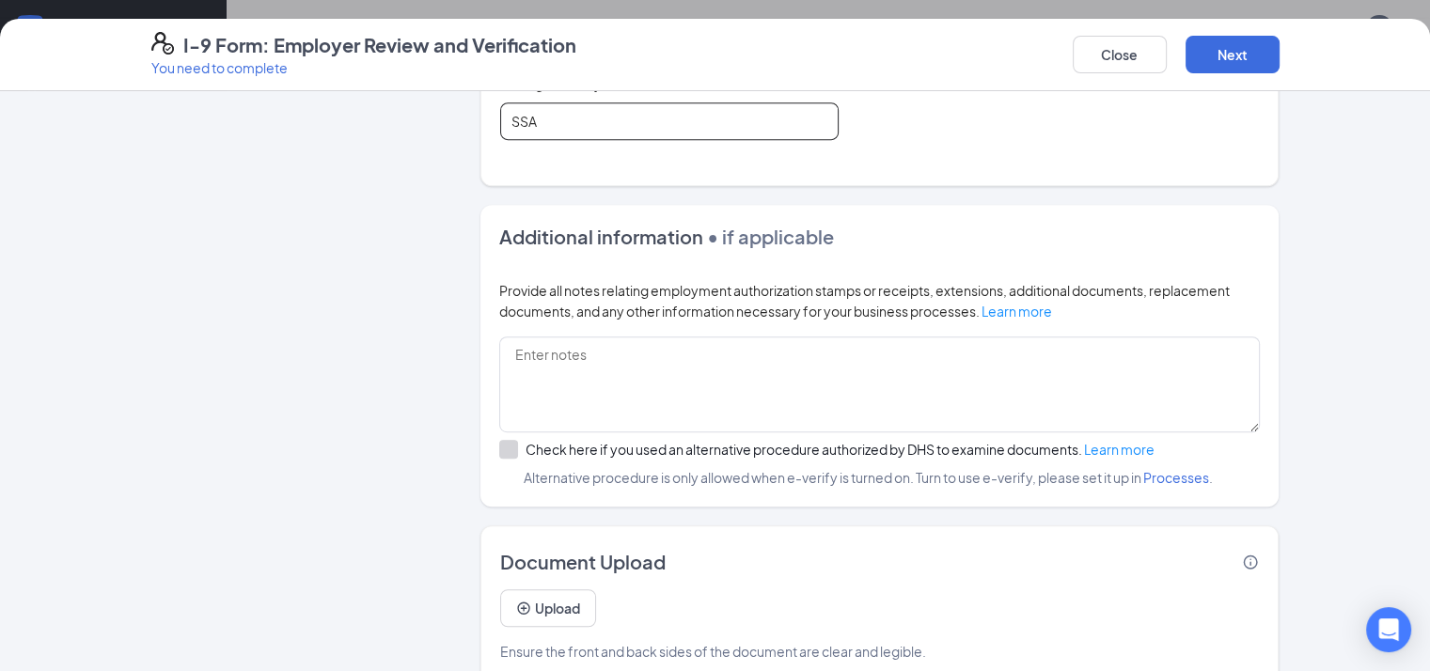
scroll to position [1106, 0]
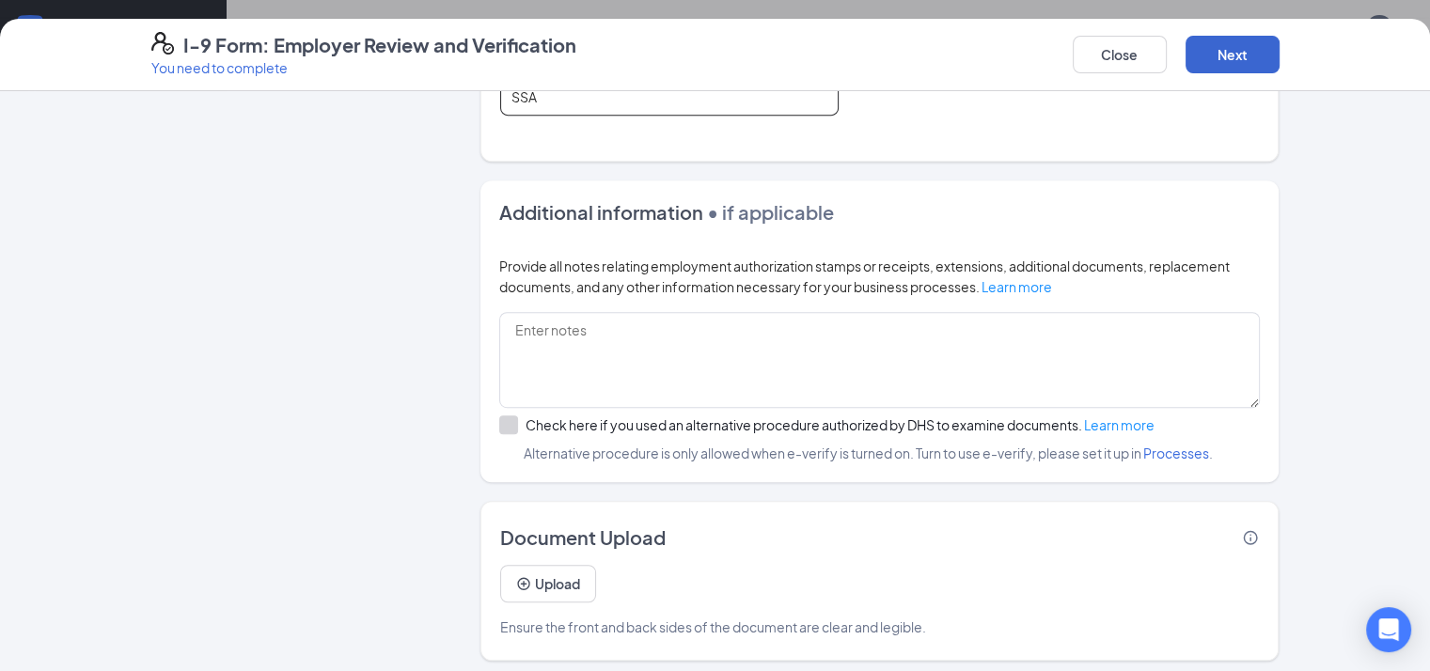
type input "SSA"
click at [1280, 58] on button "Next" at bounding box center [1233, 55] width 94 height 38
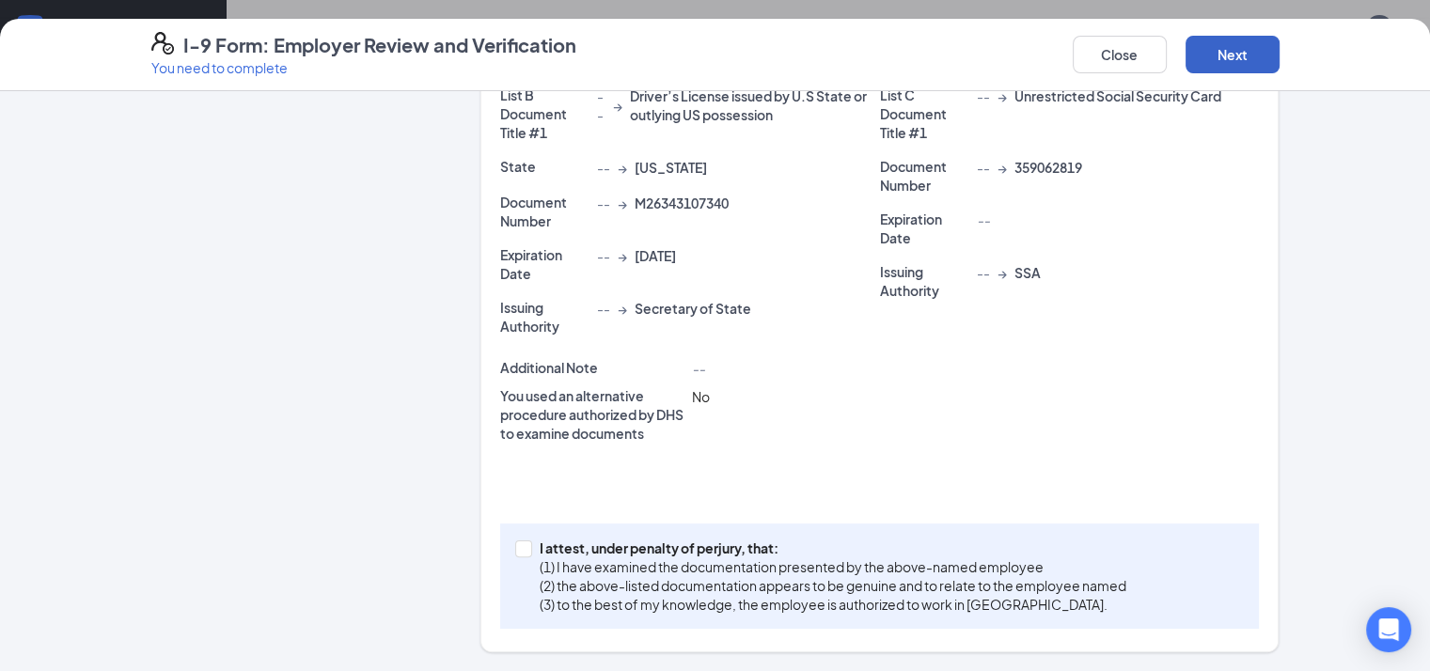
scroll to position [359, 0]
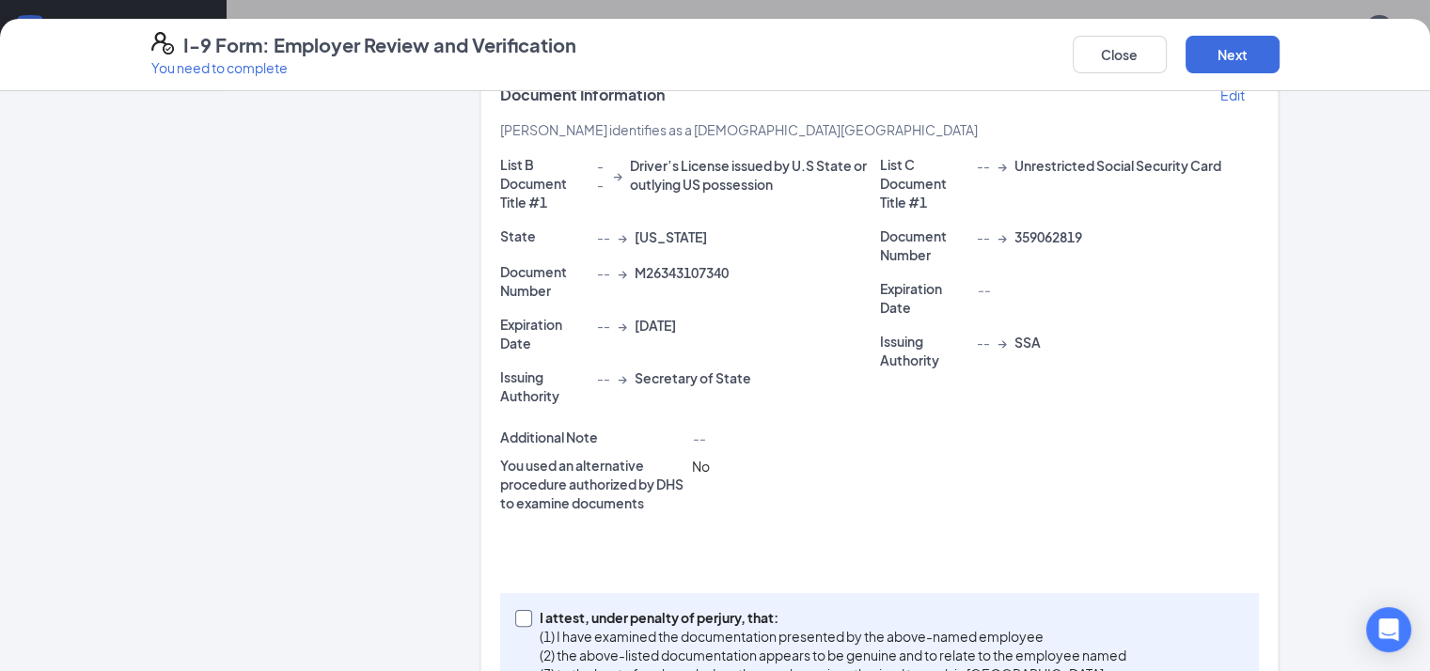
click at [515, 610] on input "I attest, under penalty of [PERSON_NAME], that: (1) I have examined the documen…" at bounding box center [521, 616] width 13 height 13
checkbox input "true"
click at [1280, 67] on button "Next" at bounding box center [1233, 55] width 94 height 38
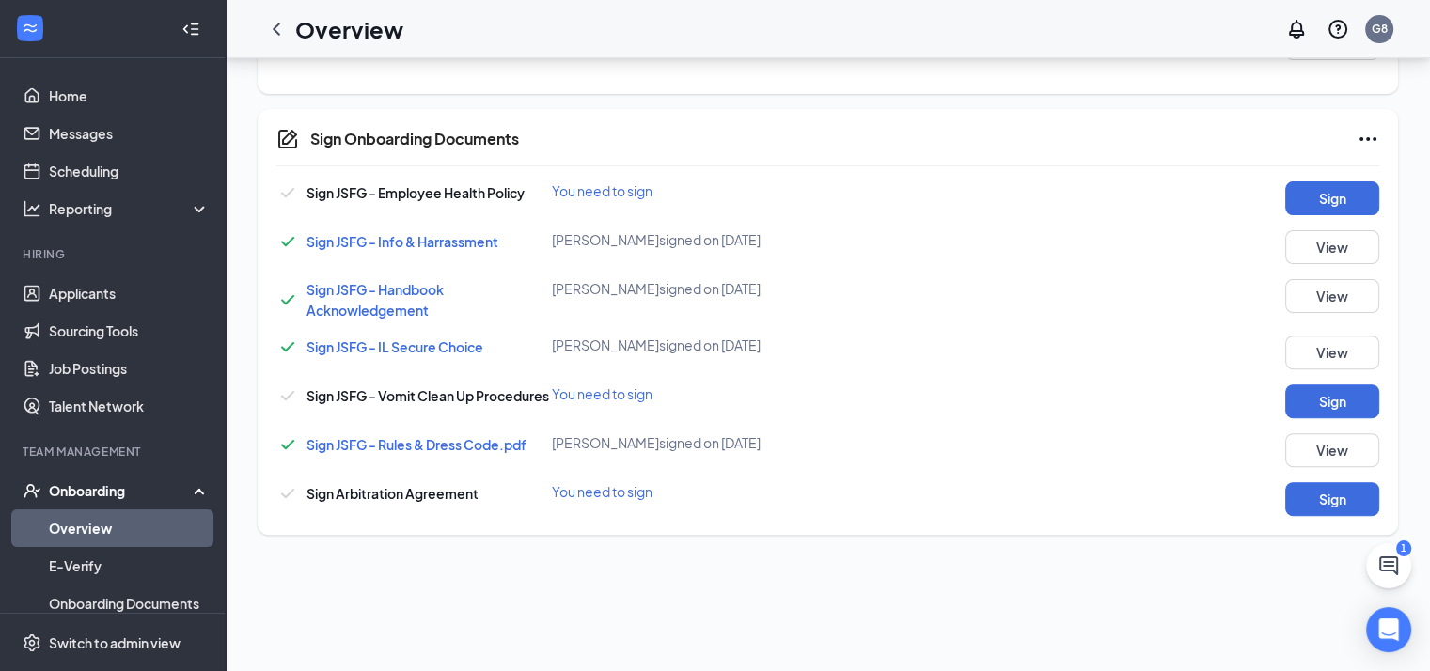
scroll to position [564, 0]
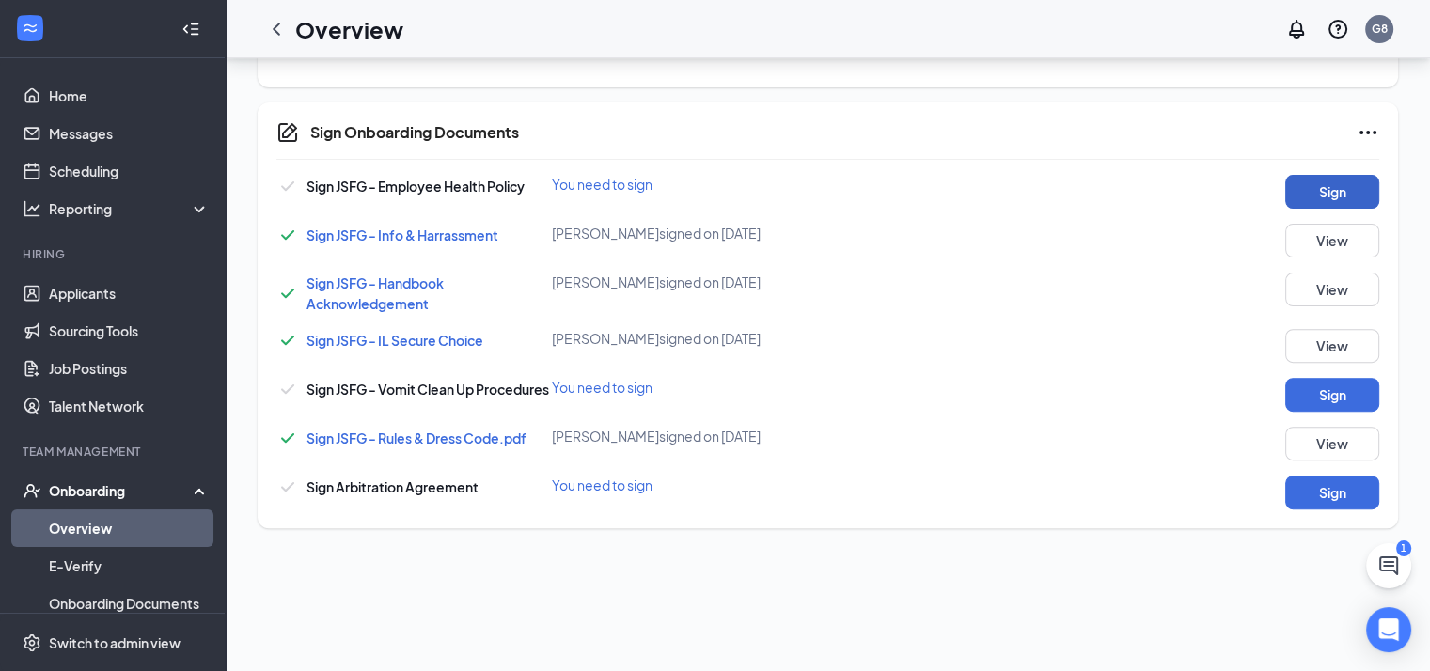
click at [1314, 191] on button "Sign" at bounding box center [1332, 192] width 94 height 34
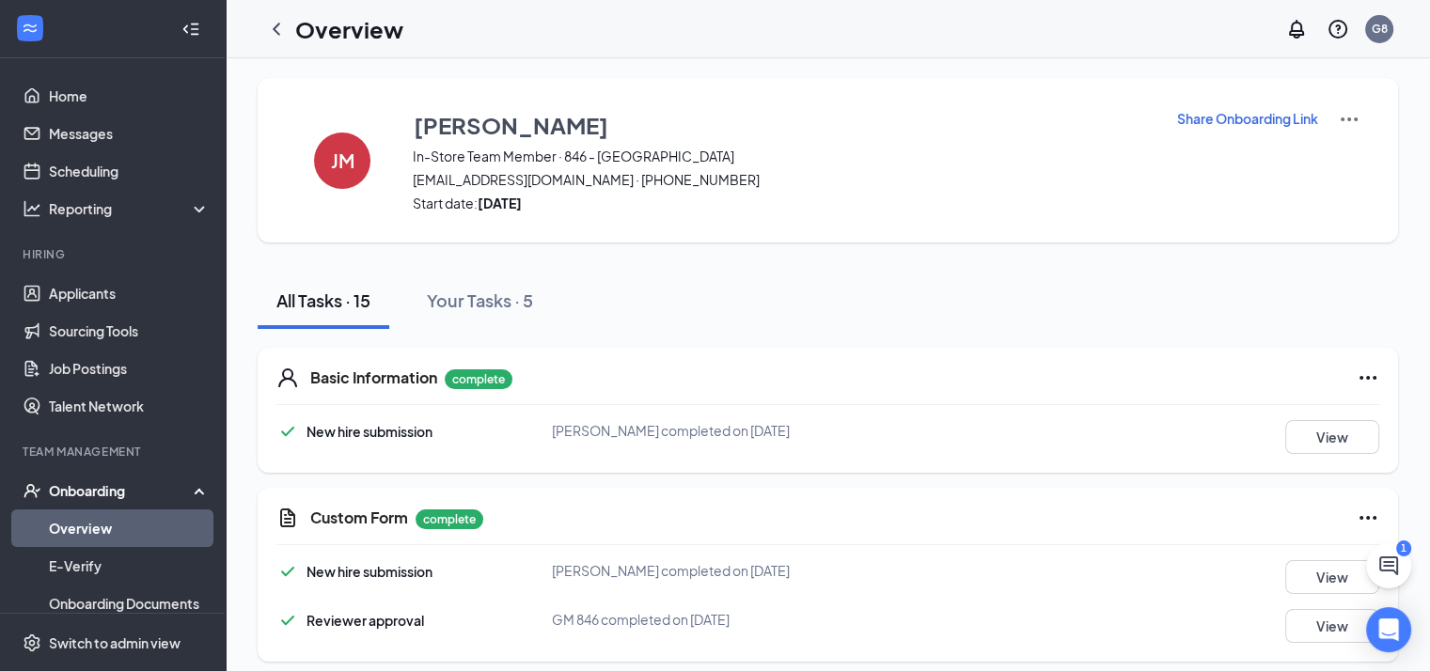
scroll to position [0, 0]
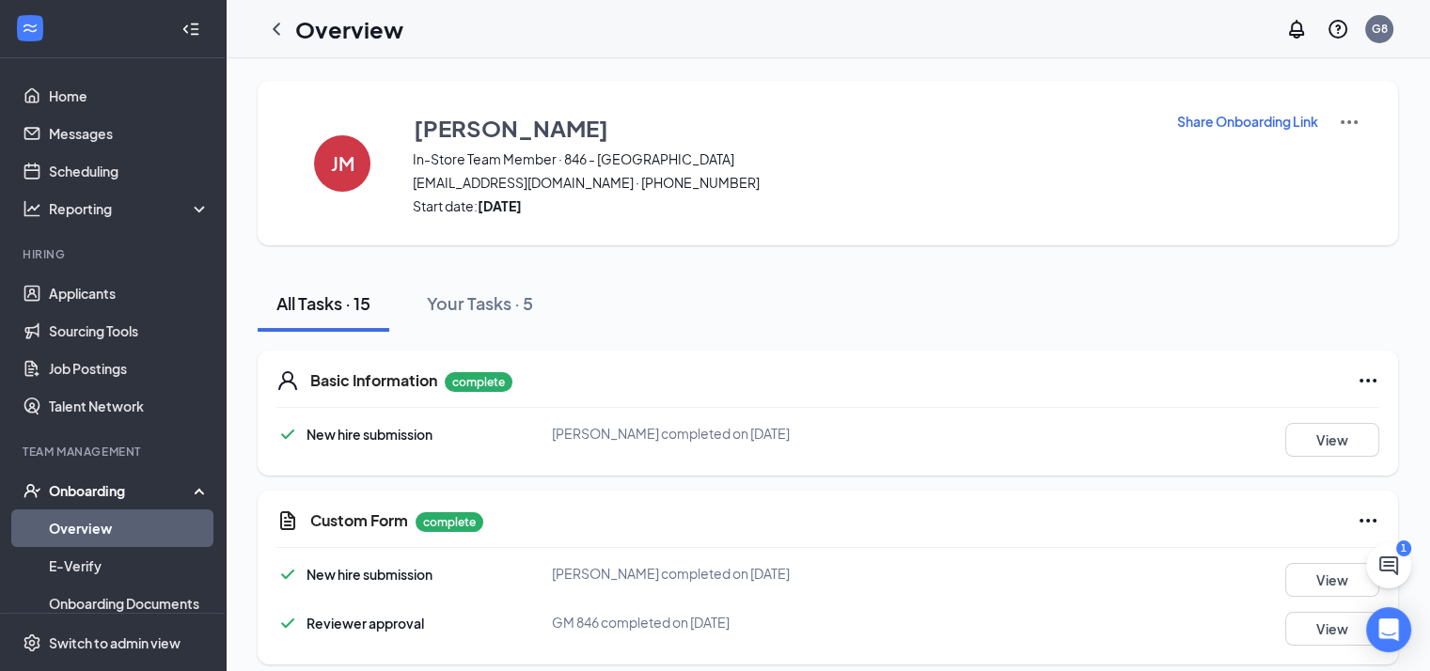
click at [83, 537] on link "Overview" at bounding box center [129, 529] width 161 height 38
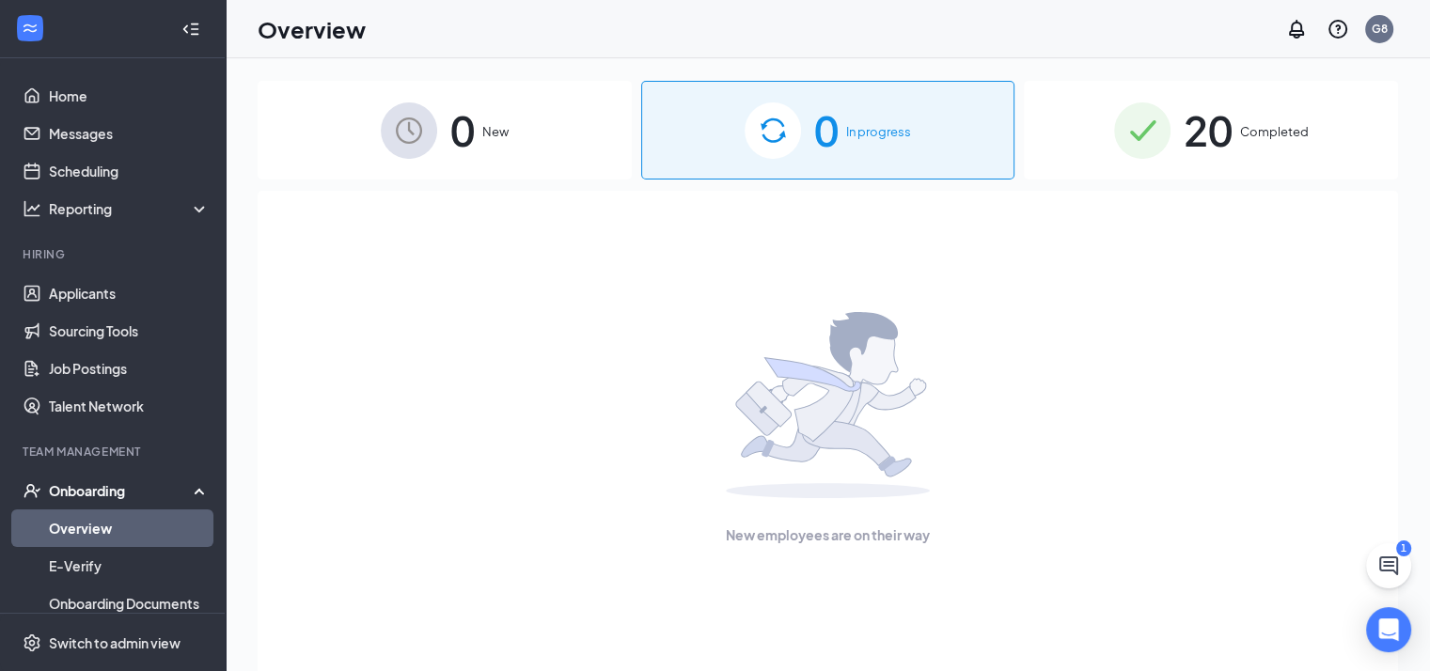
click at [1125, 145] on img at bounding box center [1142, 130] width 56 height 56
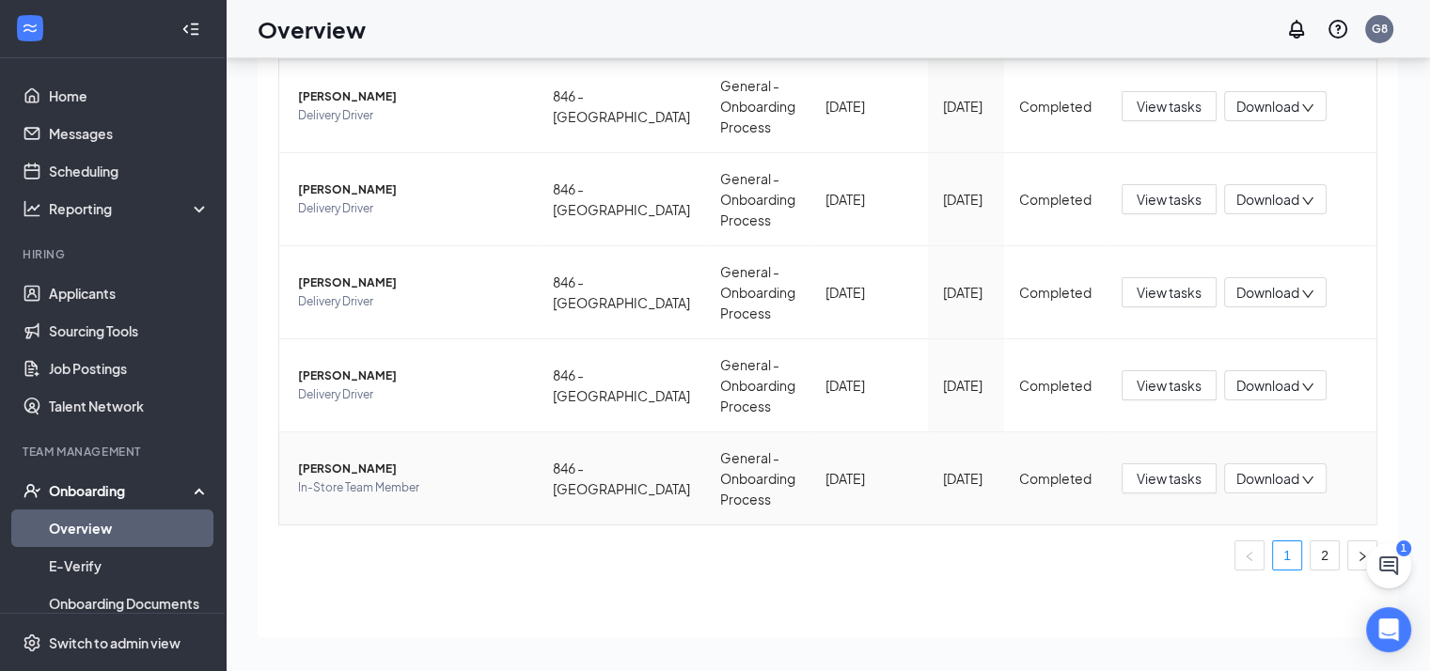
scroll to position [659, 0]
click at [1312, 556] on link "2" at bounding box center [1325, 555] width 28 height 28
click at [322, 366] on span "[PERSON_NAME]" at bounding box center [410, 375] width 225 height 19
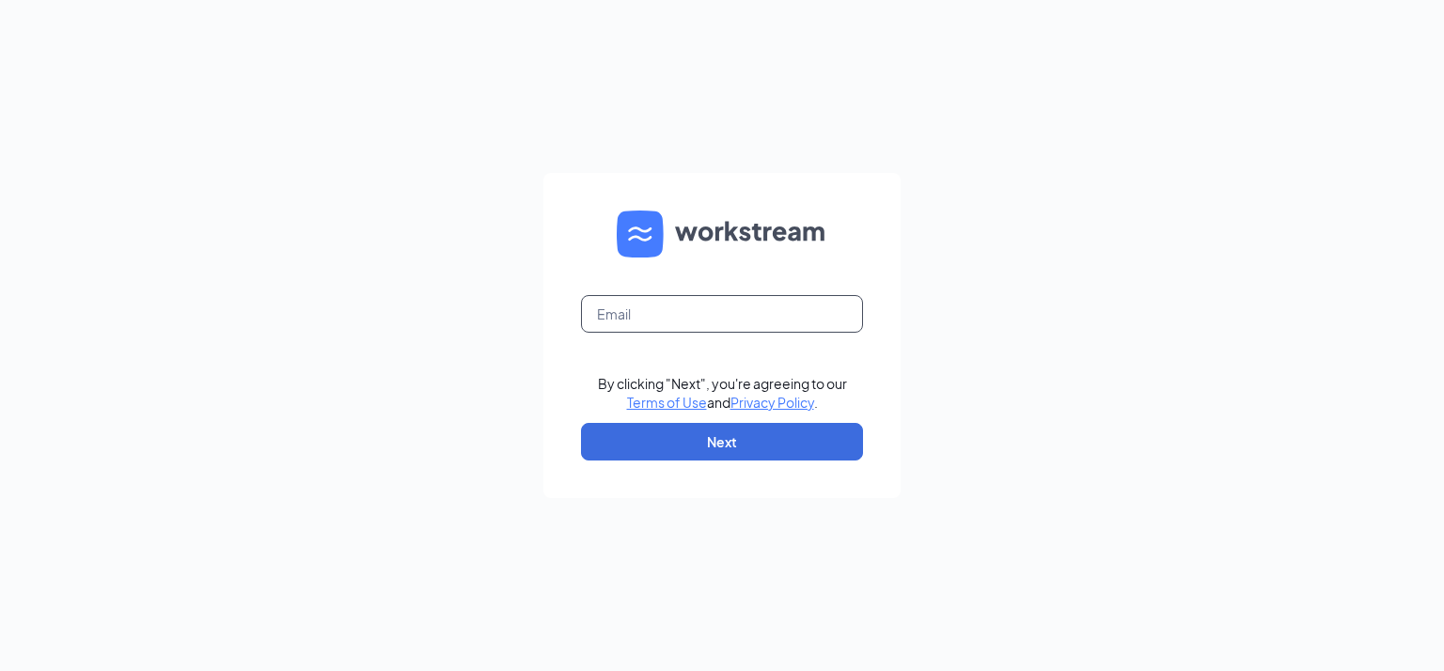
click at [771, 319] on input "text" at bounding box center [722, 314] width 282 height 38
type input "jjoflockport@att.net"
click at [756, 462] on form "jjoflockport@att.net By clicking "Next", you're agreeing to our Terms of Use an…" at bounding box center [721, 335] width 357 height 325
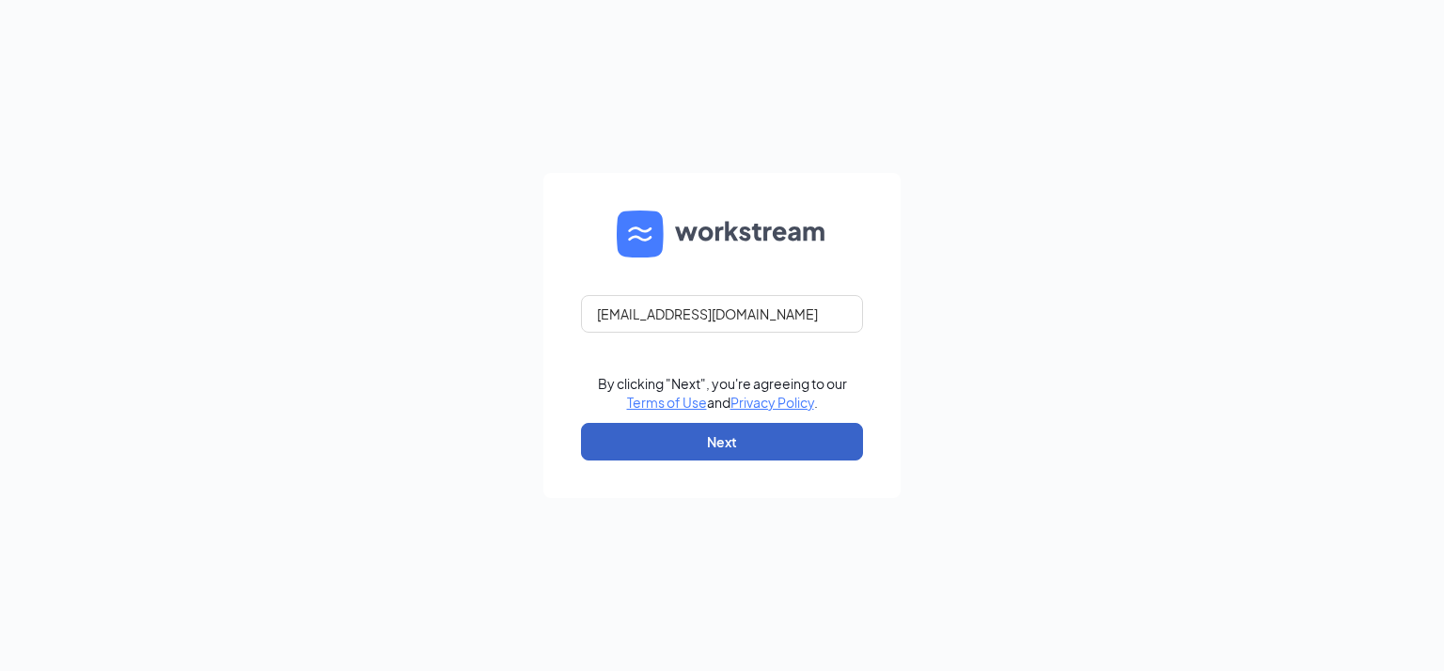
click at [753, 452] on button "Next" at bounding box center [722, 442] width 282 height 38
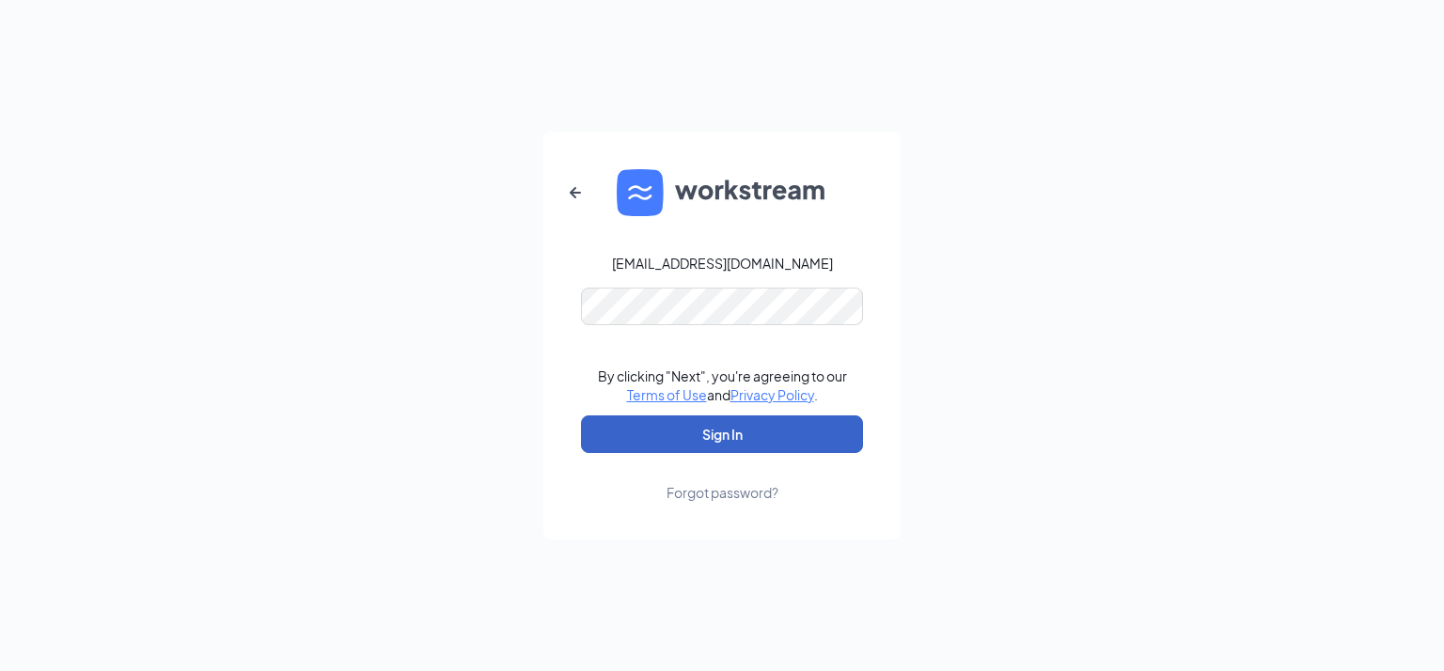
click at [722, 426] on button "Sign In" at bounding box center [722, 435] width 282 height 38
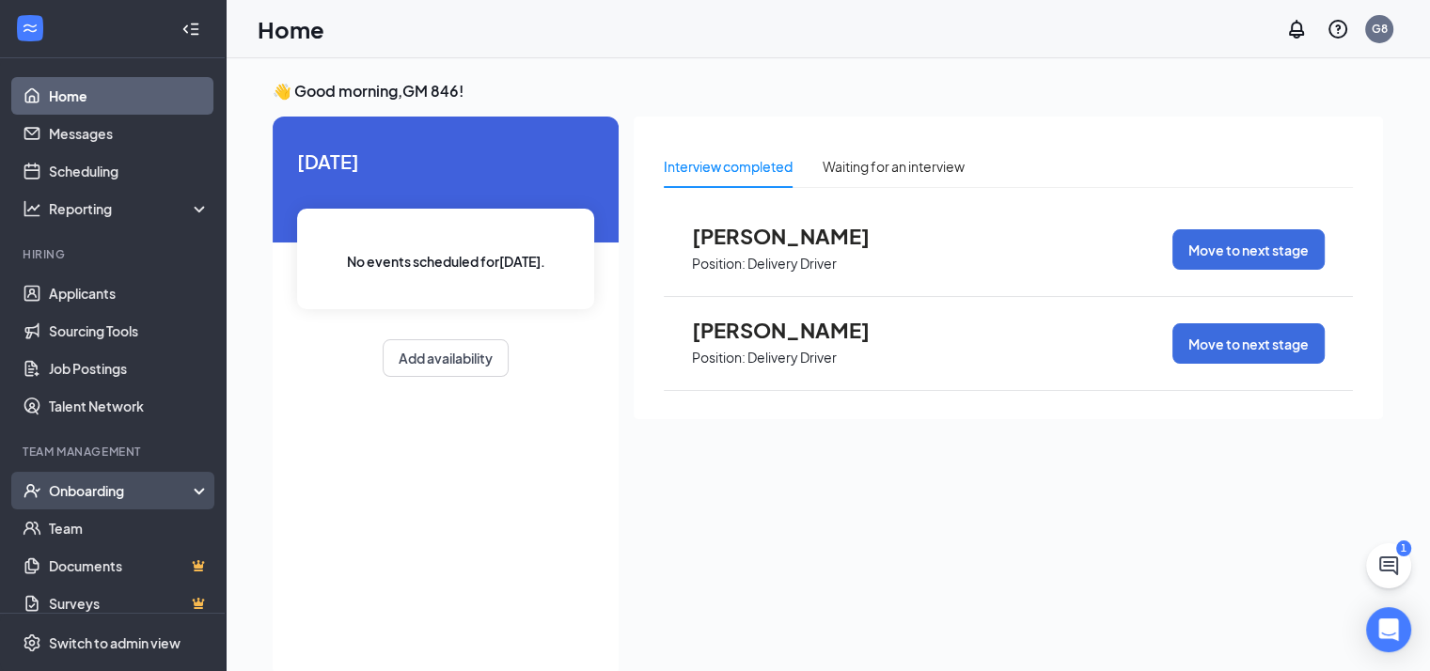
click at [109, 487] on div "Onboarding" at bounding box center [121, 490] width 145 height 19
click at [99, 517] on link "Overview" at bounding box center [129, 529] width 161 height 38
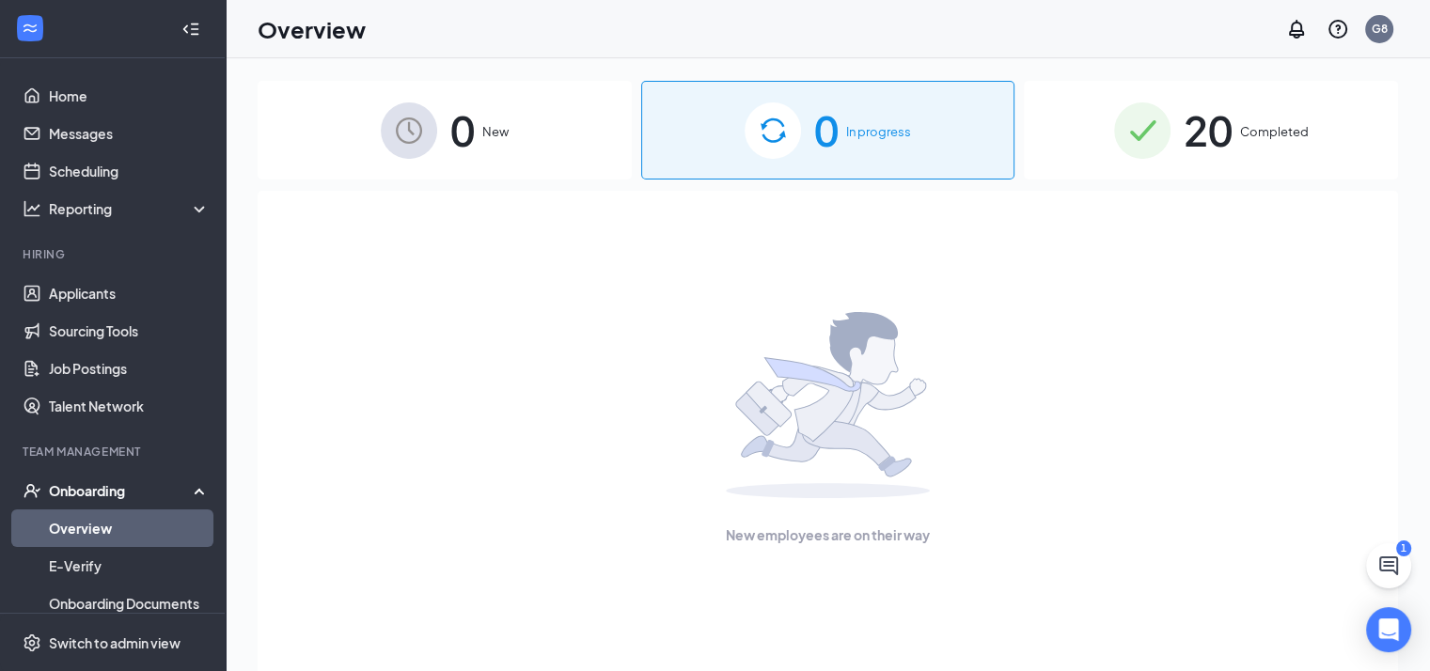
click at [1136, 143] on img at bounding box center [1142, 130] width 56 height 56
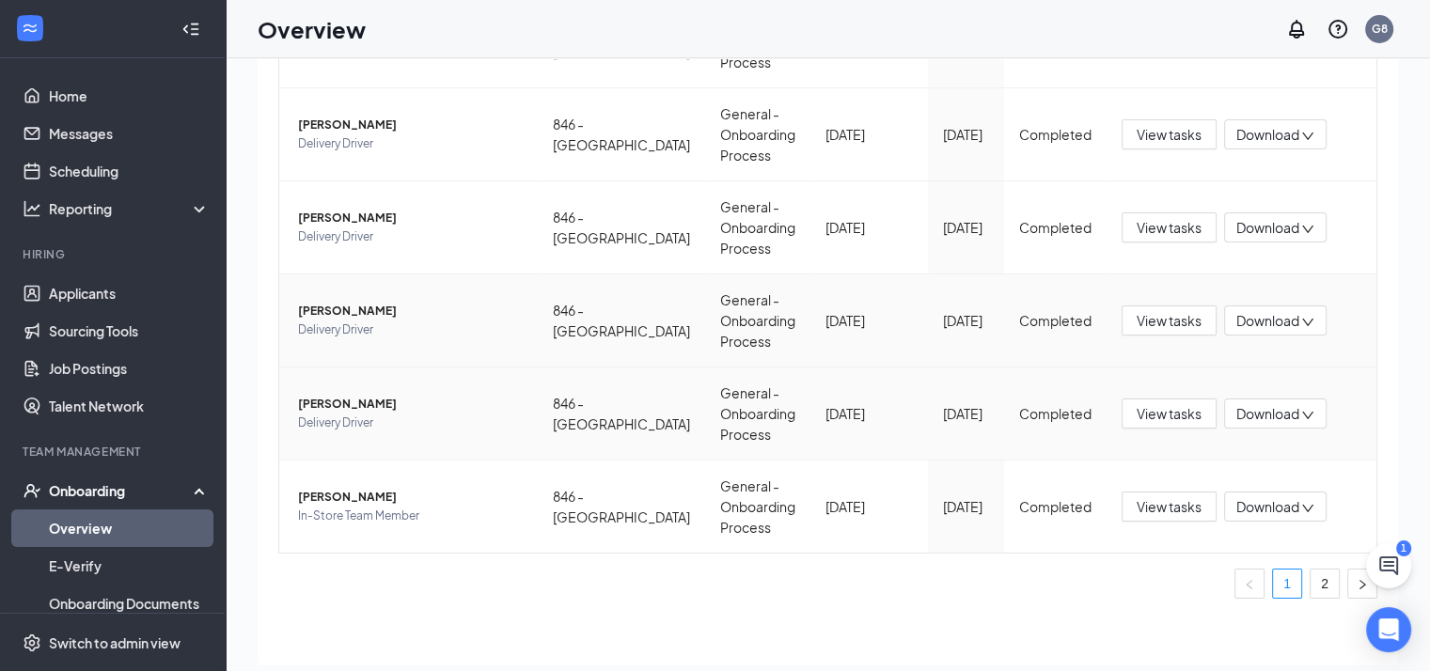
scroll to position [85, 0]
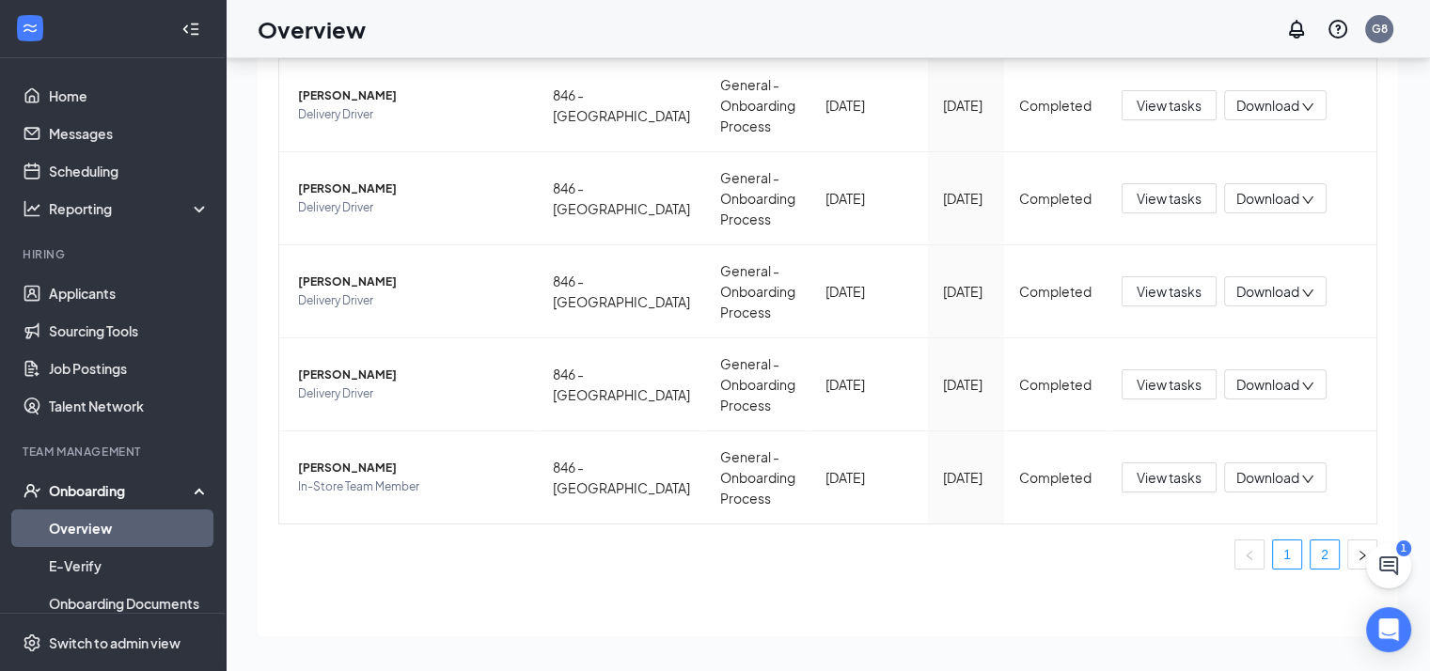
click at [1311, 558] on link "2" at bounding box center [1325, 555] width 28 height 28
click at [365, 279] on span "[PERSON_NAME]" at bounding box center [410, 282] width 225 height 19
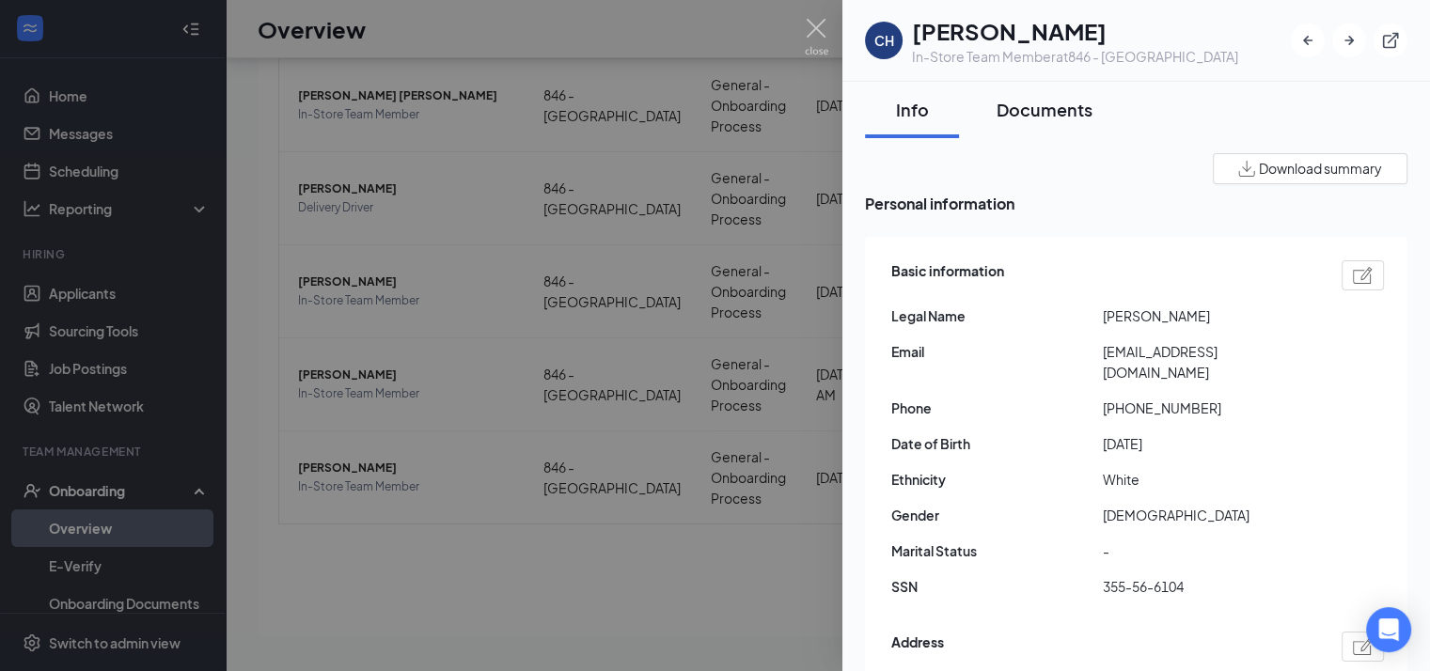
click at [1066, 116] on div "Documents" at bounding box center [1045, 110] width 96 height 24
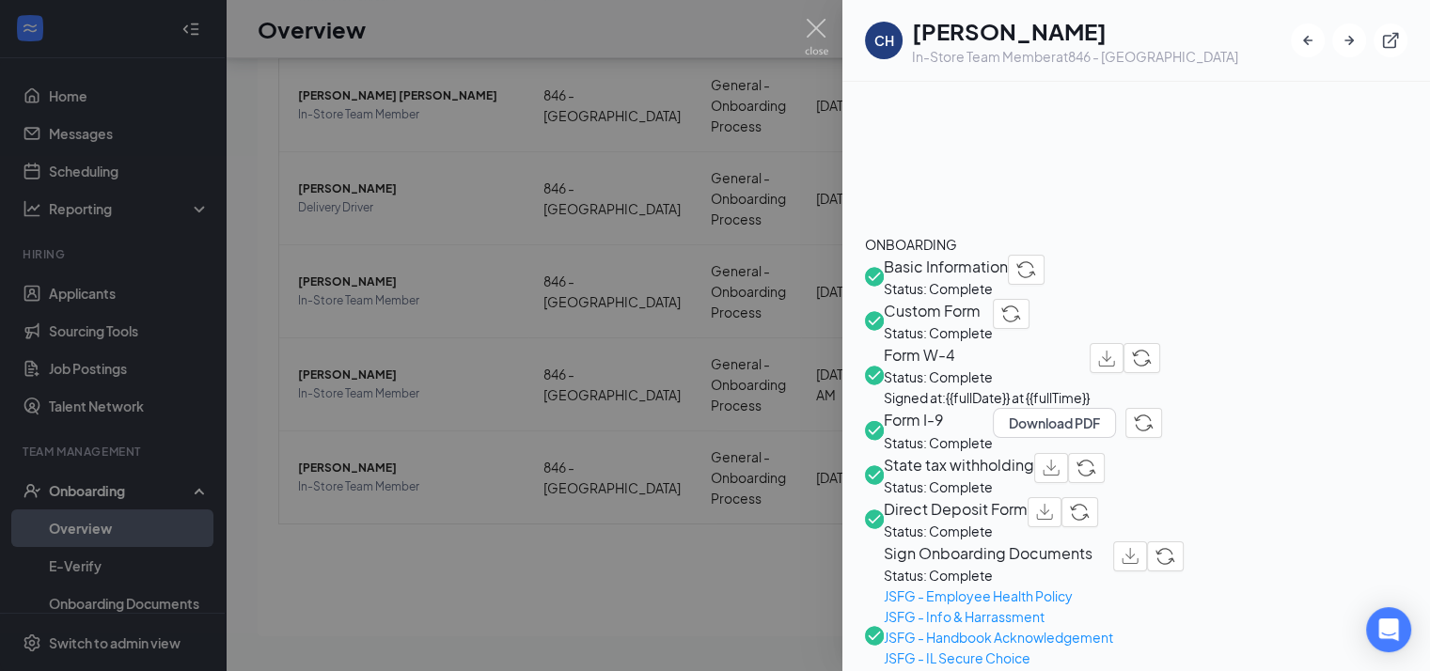
scroll to position [564, 0]
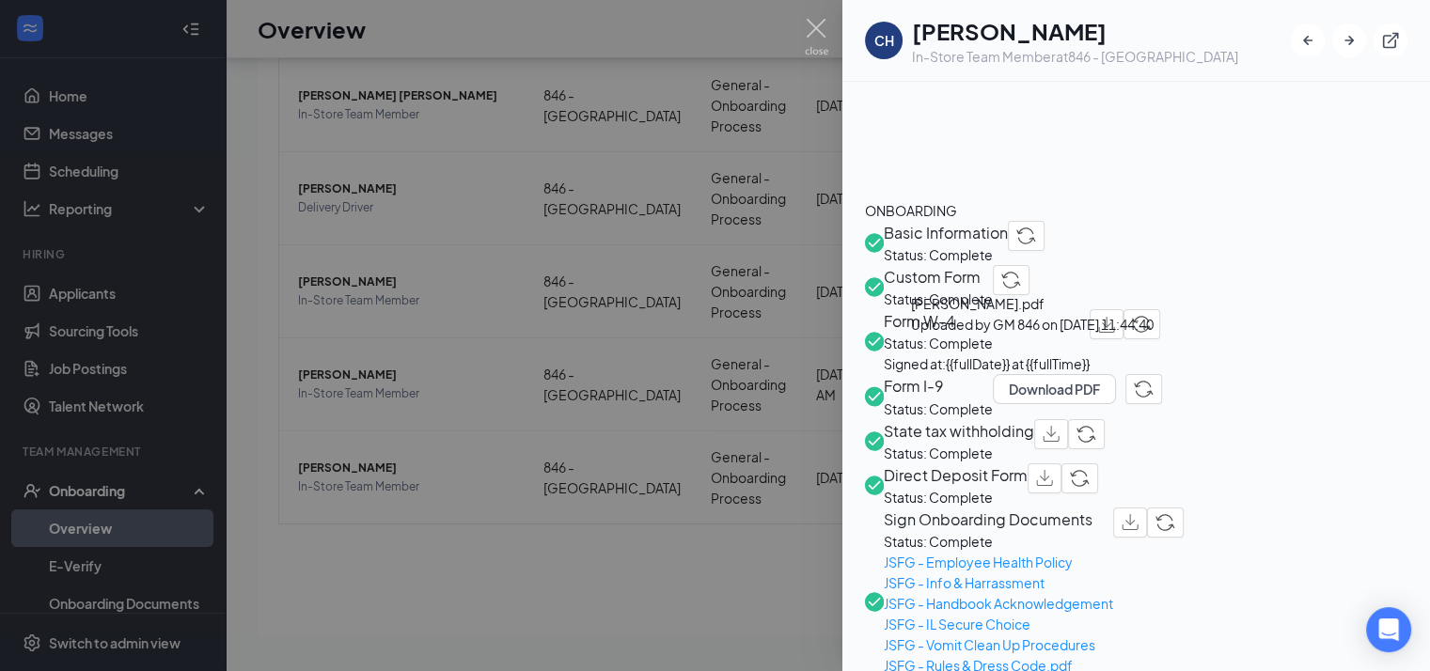
click at [559, 271] on div at bounding box center [715, 335] width 1430 height 671
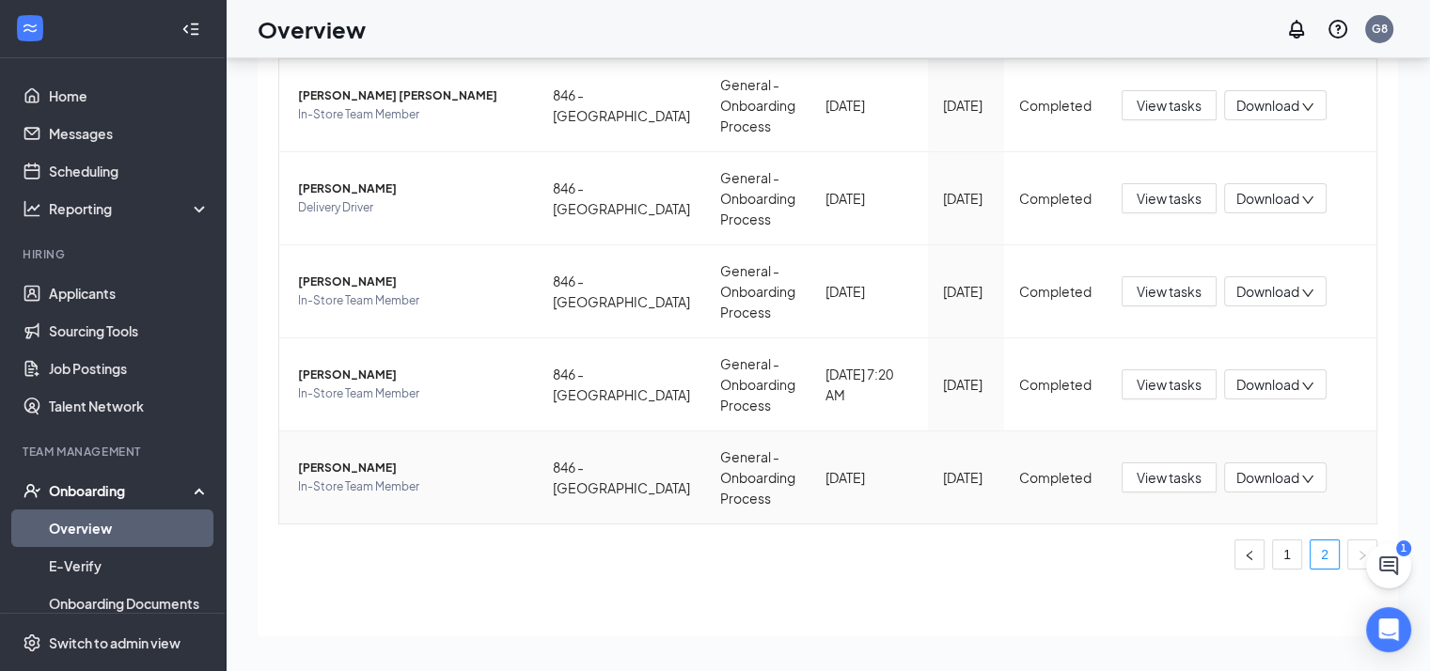
click at [344, 468] on span "[PERSON_NAME]" at bounding box center [410, 468] width 225 height 19
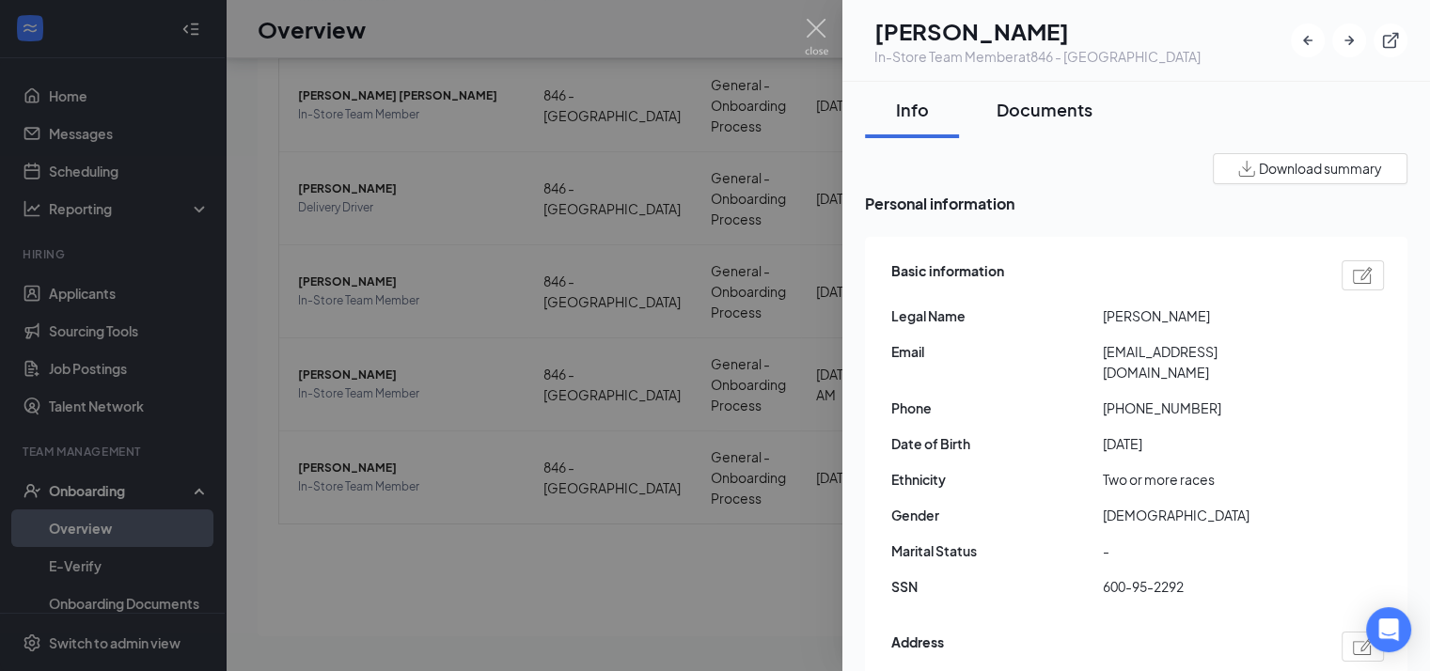
click at [1021, 107] on div "Documents" at bounding box center [1045, 110] width 96 height 24
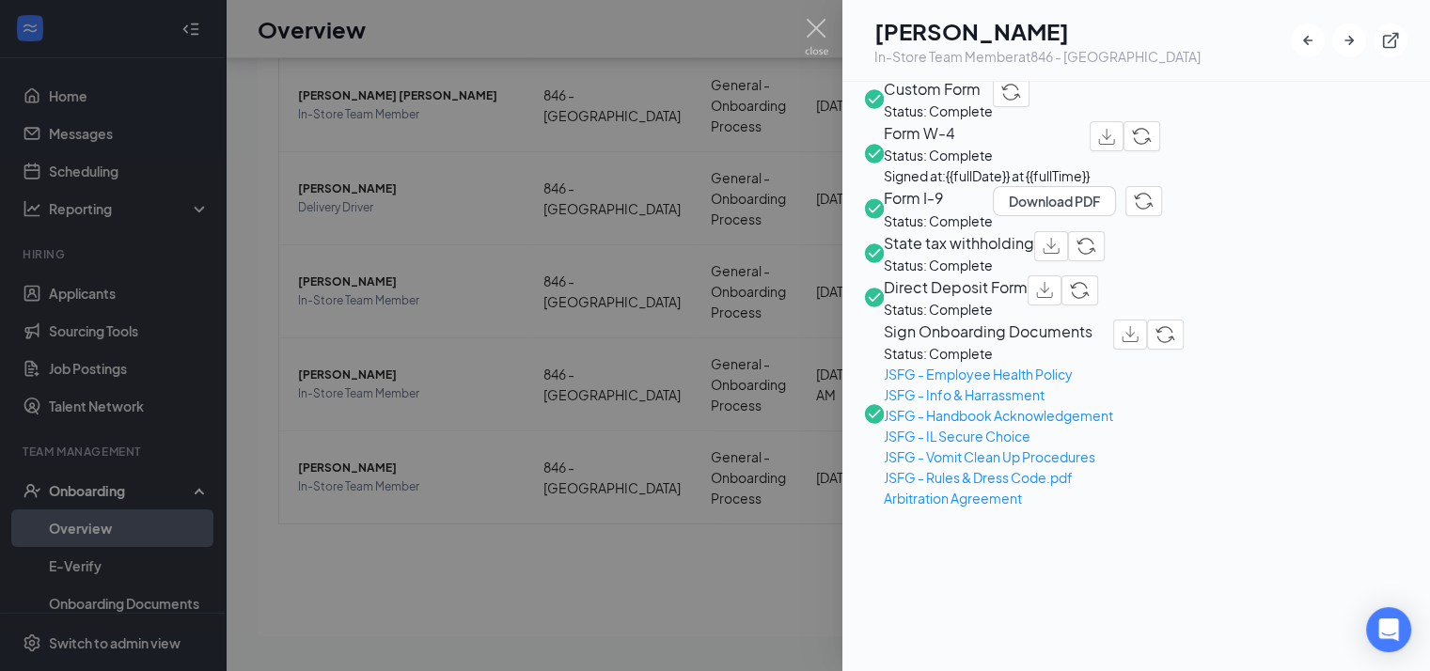
scroll to position [658, 0]
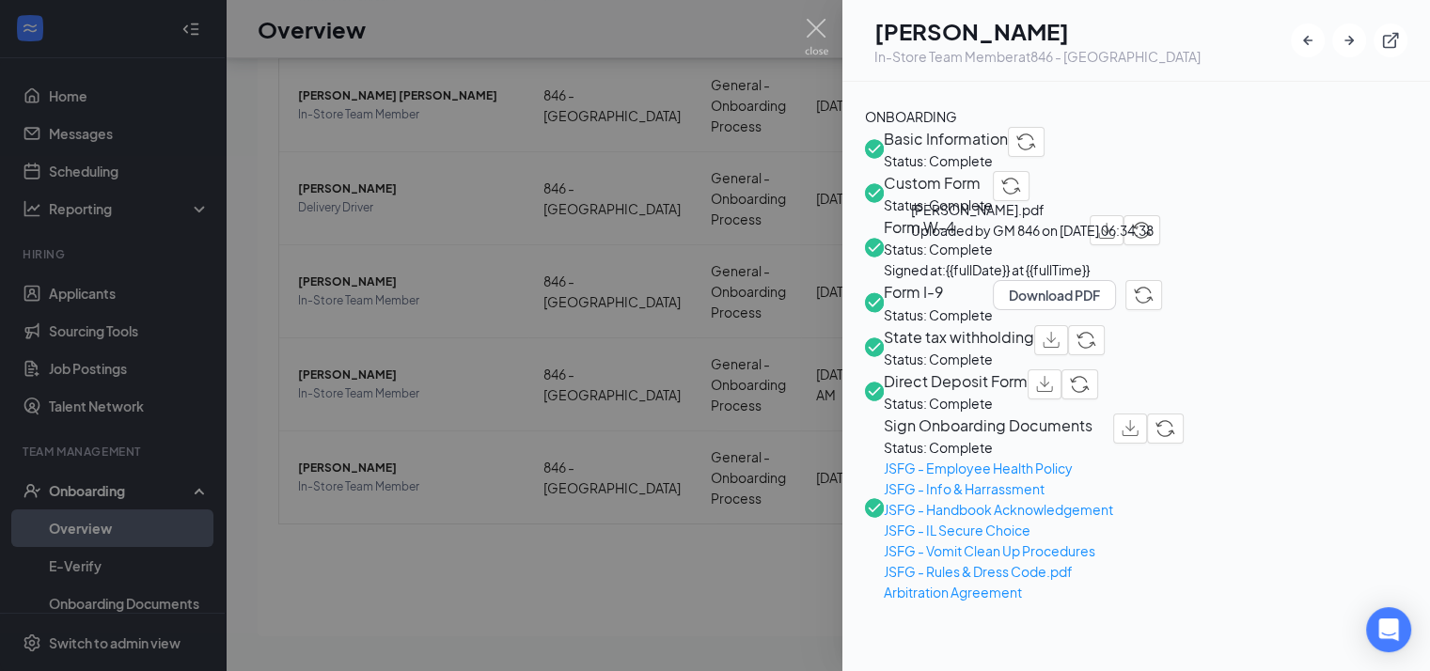
click at [435, 465] on div at bounding box center [715, 335] width 1430 height 671
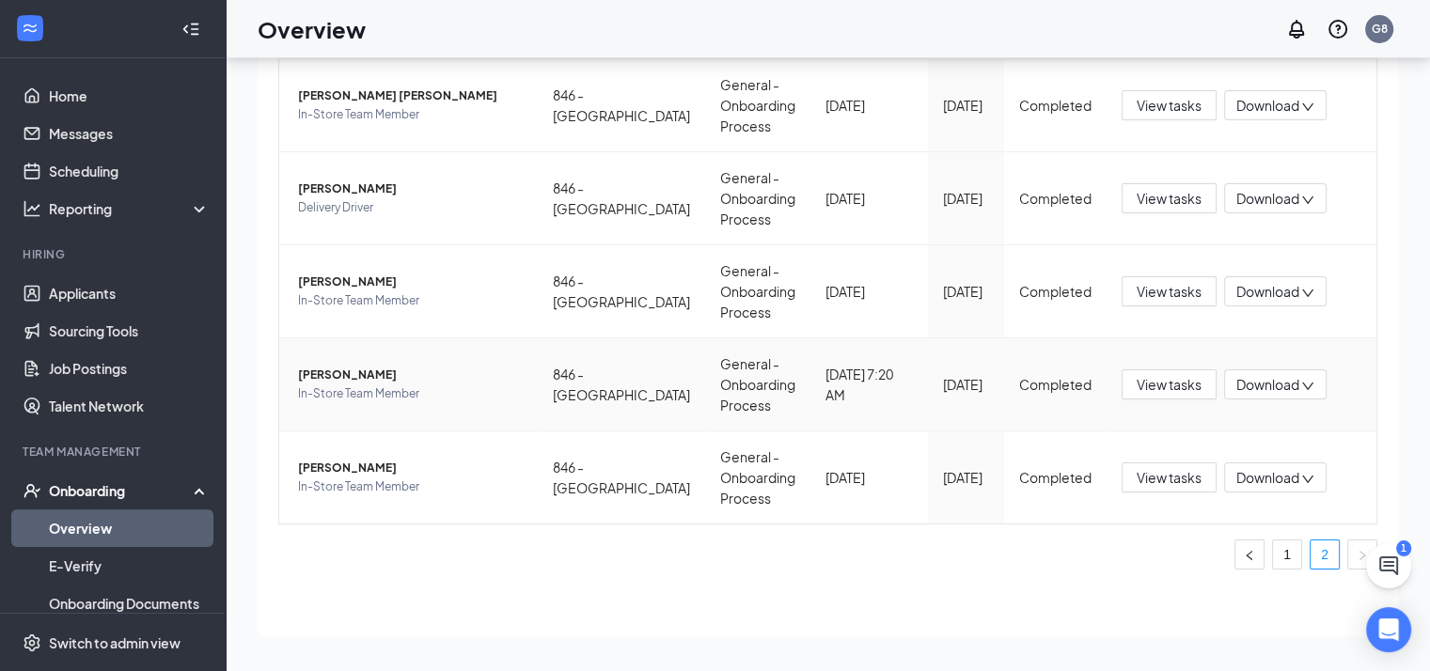
click at [354, 369] on span "[PERSON_NAME]" at bounding box center [410, 375] width 225 height 19
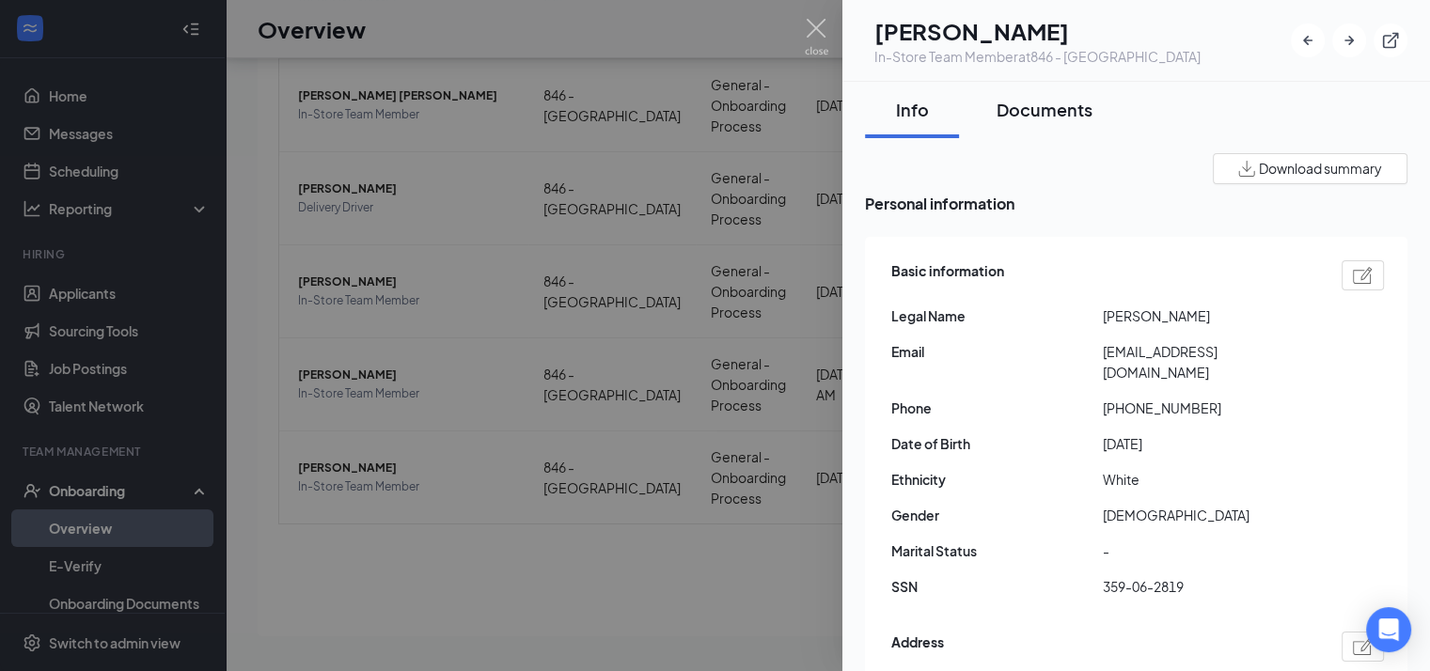
click at [1040, 116] on div "Documents" at bounding box center [1045, 110] width 96 height 24
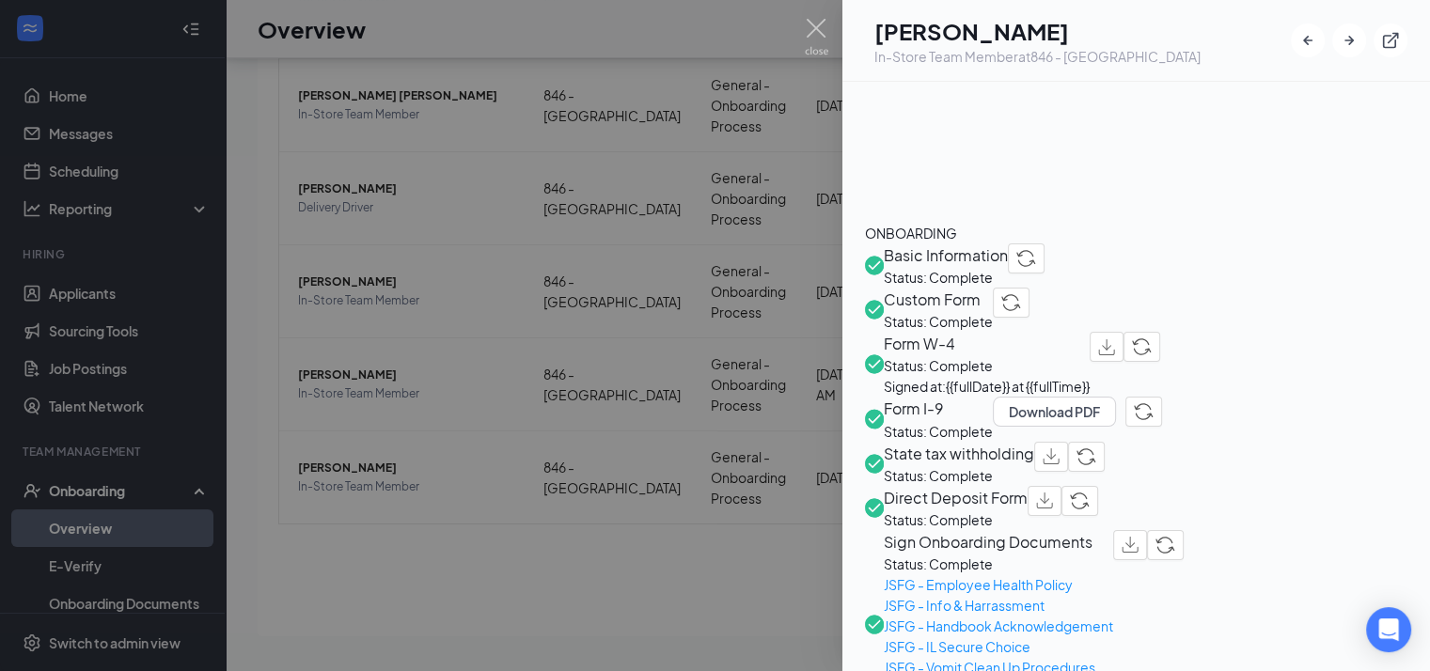
scroll to position [564, 0]
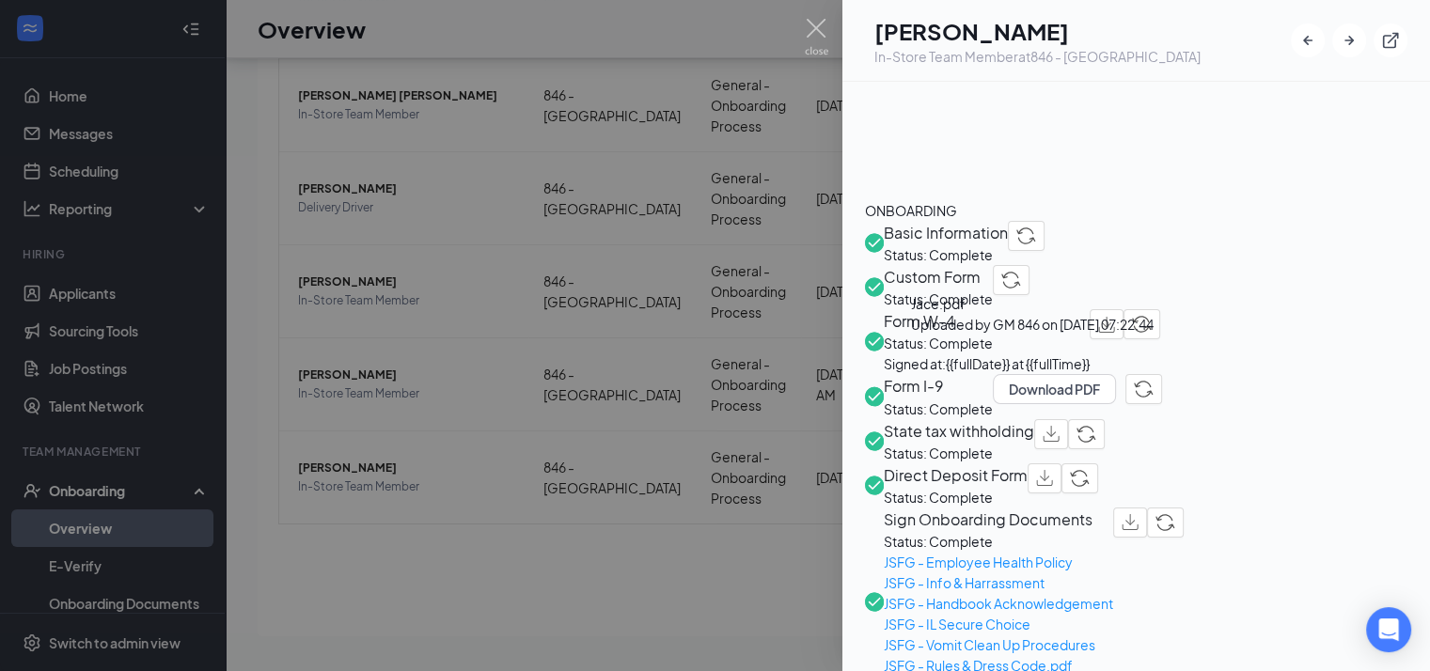
click at [552, 261] on div at bounding box center [715, 335] width 1430 height 671
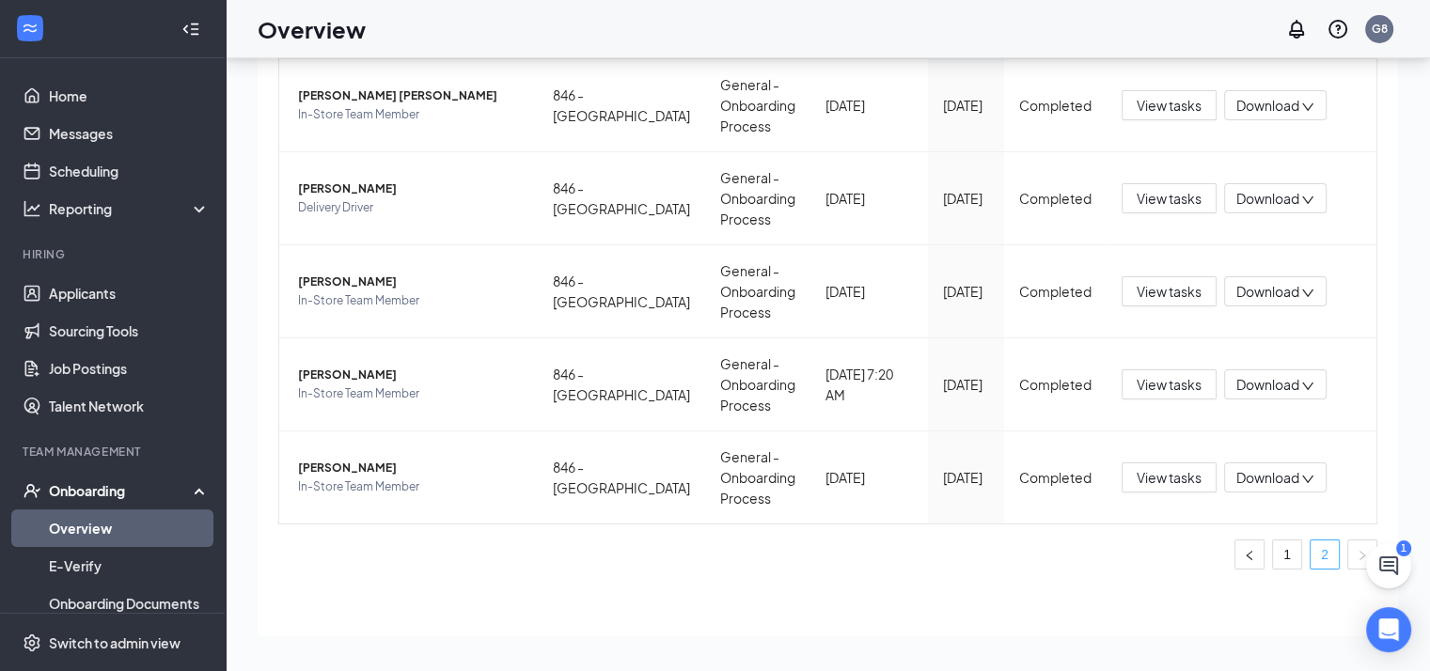
click at [1311, 549] on link "2" at bounding box center [1325, 555] width 28 height 28
click at [338, 368] on span "[PERSON_NAME]" at bounding box center [410, 375] width 225 height 19
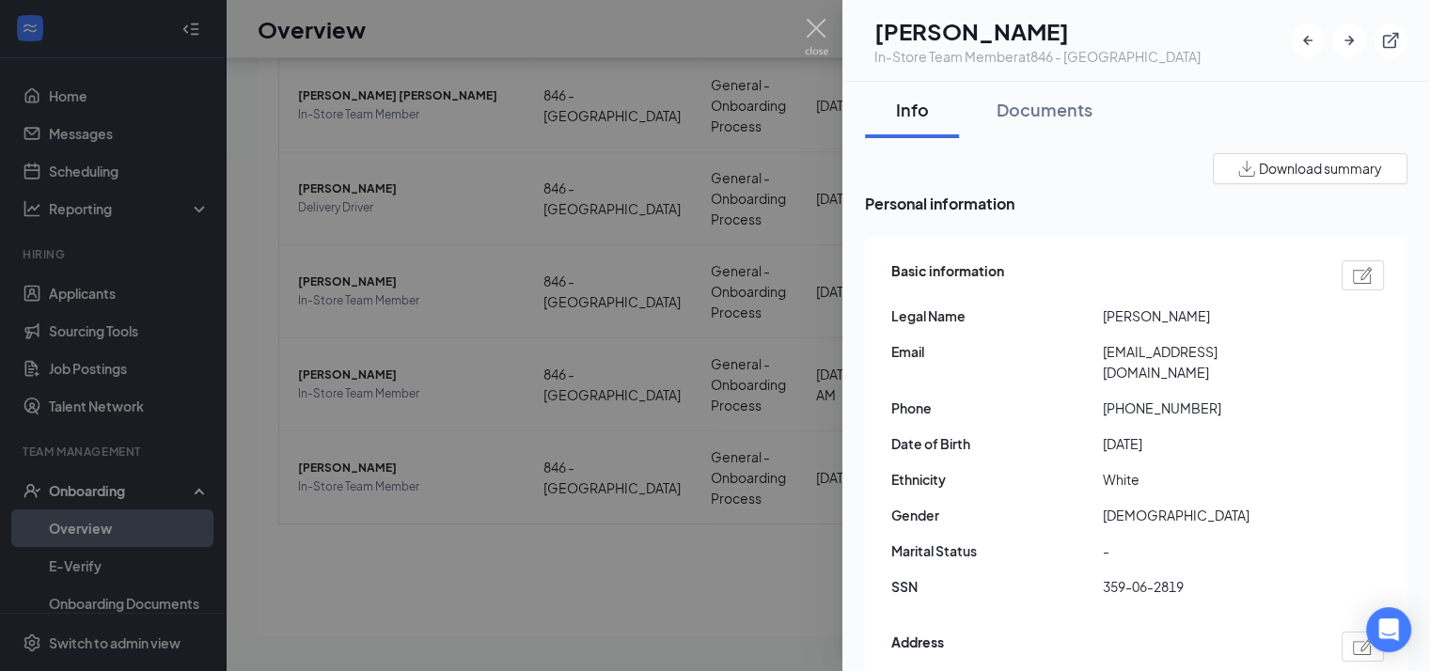
click at [1166, 347] on span "[EMAIL_ADDRESS][DOMAIN_NAME]" at bounding box center [1209, 361] width 212 height 41
copy span "[EMAIL_ADDRESS][DOMAIN_NAME]"
drag, startPoint x: 442, startPoint y: 137, endPoint x: 470, endPoint y: 118, distance: 34.4
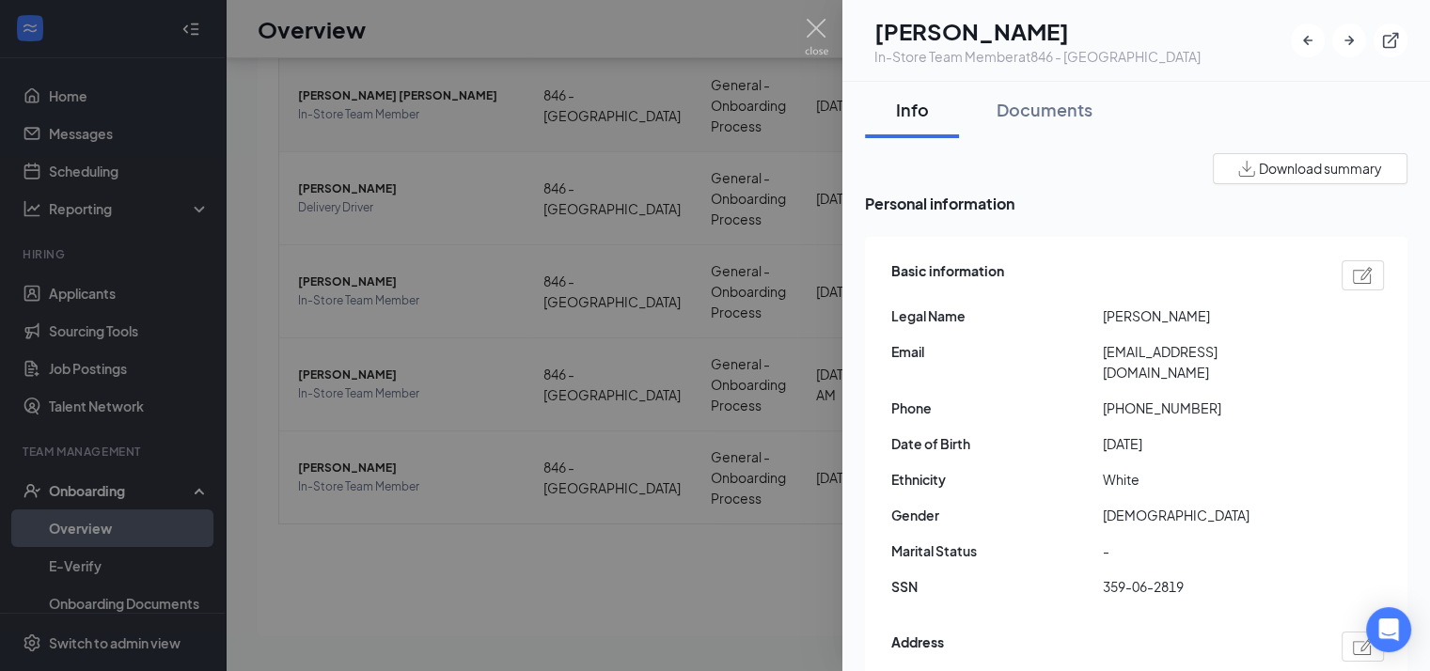
click at [440, 132] on div at bounding box center [715, 335] width 1430 height 671
